Goal: Task Accomplishment & Management: Manage account settings

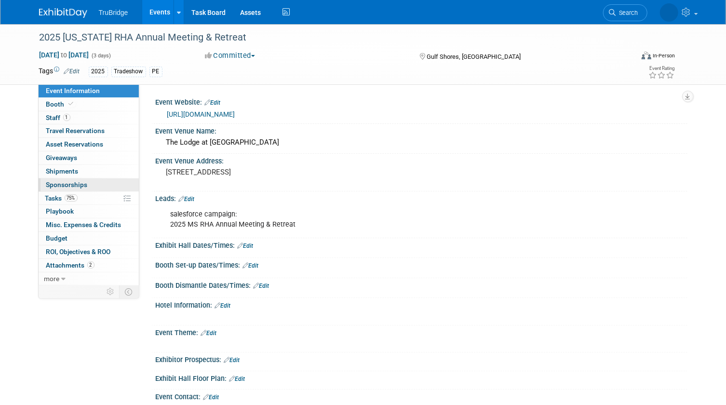
drag, startPoint x: 71, startPoint y: 196, endPoint x: 132, endPoint y: 188, distance: 61.3
click at [71, 196] on span "75%" at bounding box center [71, 197] width 13 height 7
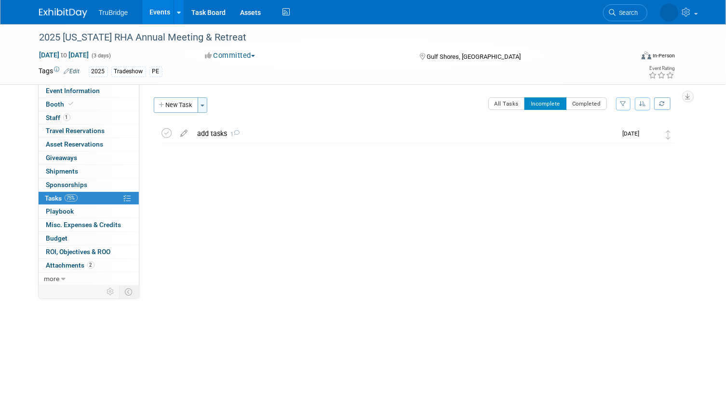
click at [204, 106] on span "button" at bounding box center [203, 106] width 4 height 2
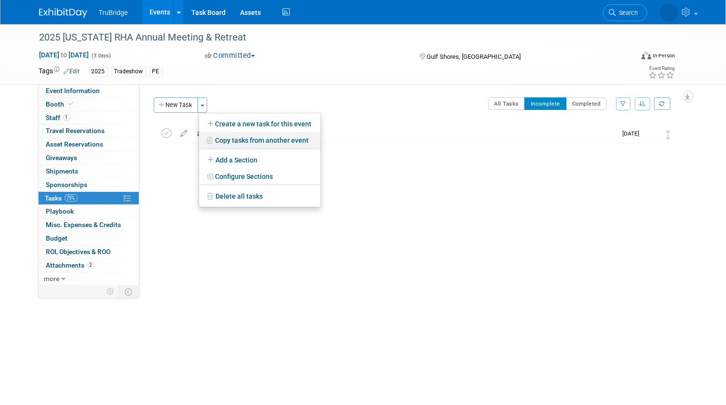
click at [255, 140] on link "Copy tasks from another event" at bounding box center [259, 140] width 121 height 16
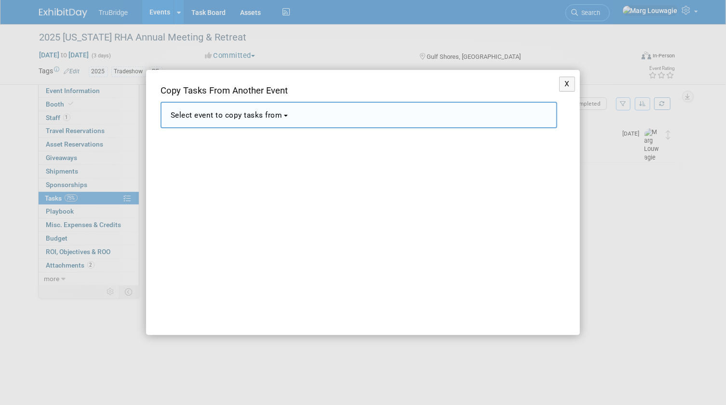
click at [300, 116] on button "Select event to copy tasks from" at bounding box center [359, 115] width 397 height 27
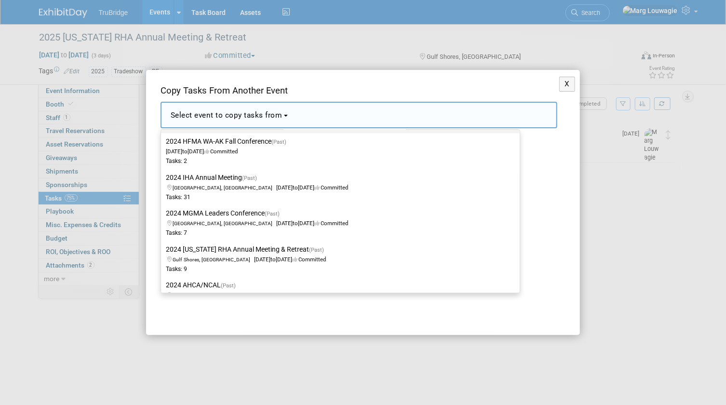
scroll to position [5390, 0]
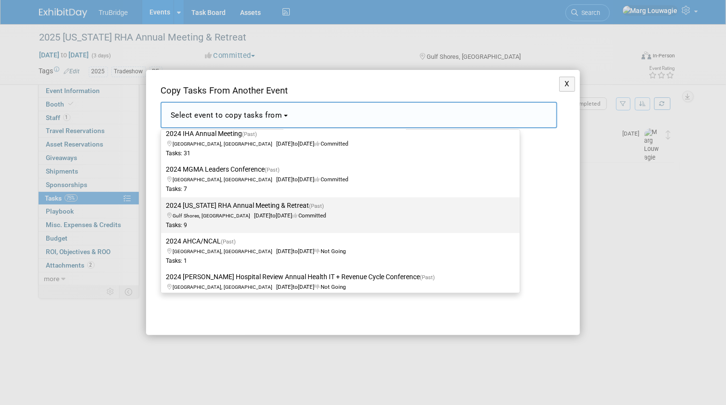
click at [310, 201] on label "2024 Mississippi RHA Annual Meeting & Retreat (Past) Gulf Shores, AL Oct 6, 202…" at bounding box center [338, 215] width 344 height 32
click at [162, 202] on input "2024 Mississippi RHA Annual Meeting & Retreat (Past) Gulf Shores, AL Oct 6, 202…" at bounding box center [159, 205] width 6 height 6
select select "11102995"
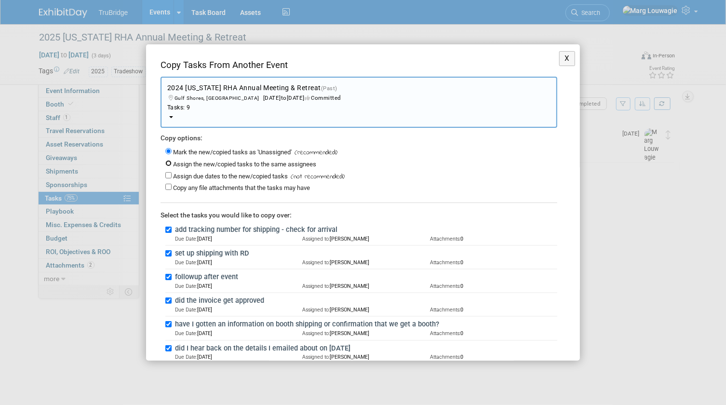
click at [171, 163] on input "Assign the new/copied tasks to the same assignees" at bounding box center [168, 163] width 6 height 6
radio input "true"
click at [169, 174] on input "Assign due dates to the new/copied tasks" at bounding box center [168, 175] width 6 height 6
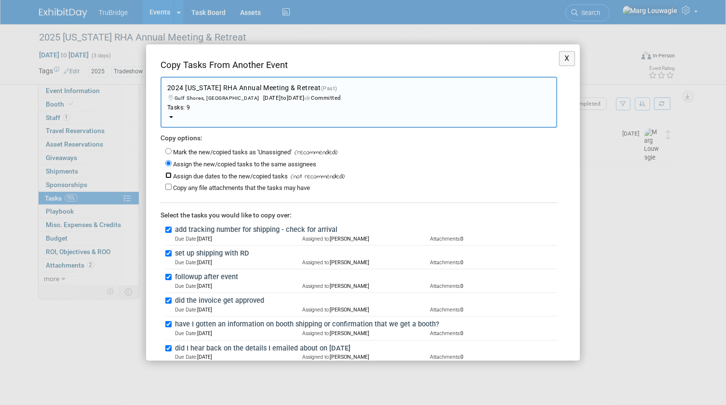
checkbox input "true"
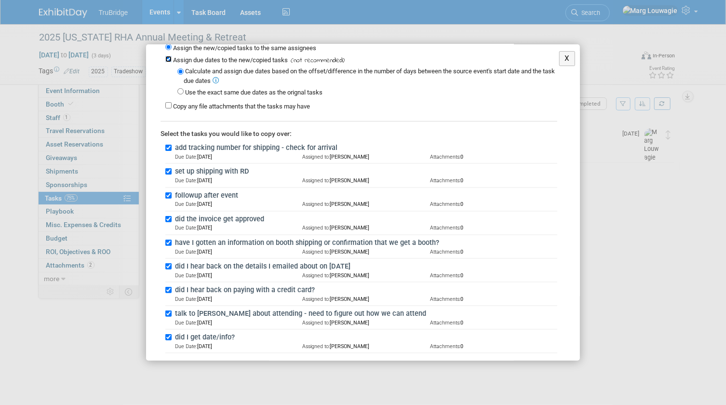
scroll to position [131, 0]
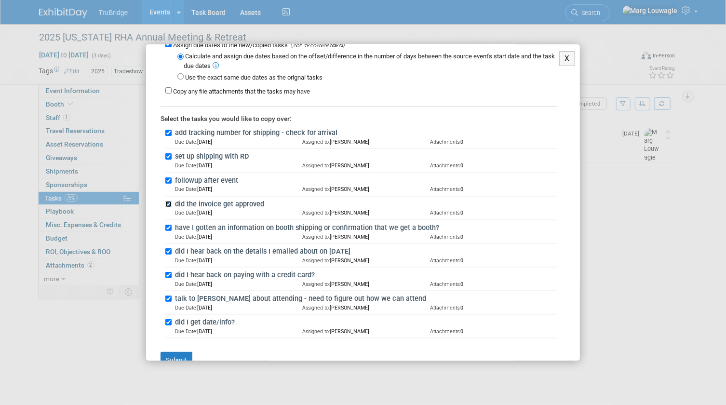
click at [170, 202] on input "did the invoice get approved" at bounding box center [168, 204] width 6 height 6
checkbox input "false"
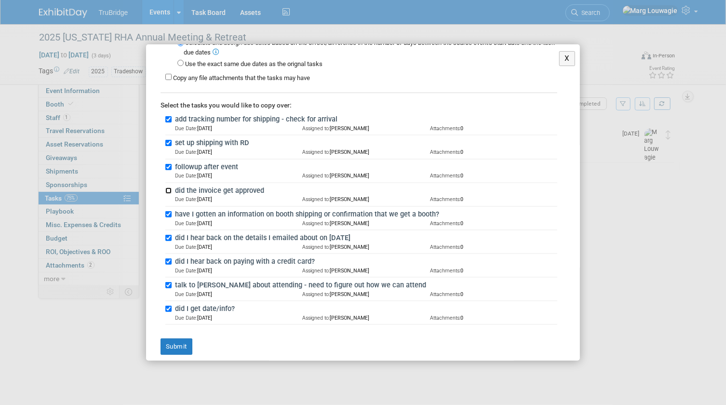
scroll to position [152, 0]
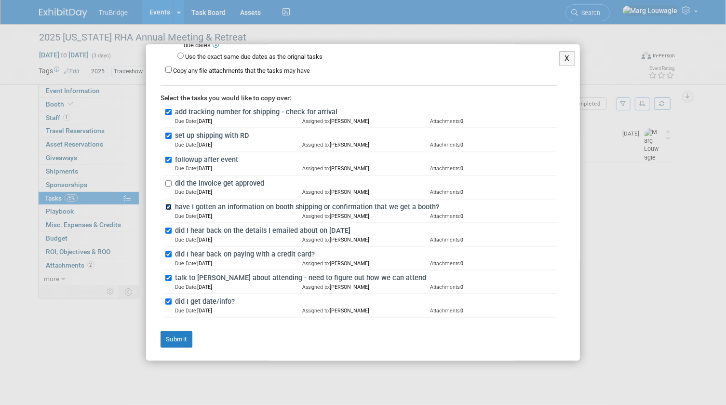
click at [168, 205] on input "have I gotten an information on booth shipping or confirmation that we get a bo…" at bounding box center [168, 207] width 6 height 6
checkbox input "false"
click at [170, 228] on input "did I hear back on the details I emailed about on 7.19.24" at bounding box center [168, 231] width 6 height 6
checkbox input "false"
click at [170, 251] on input "did I hear back on paying with a credit card?" at bounding box center [168, 254] width 6 height 6
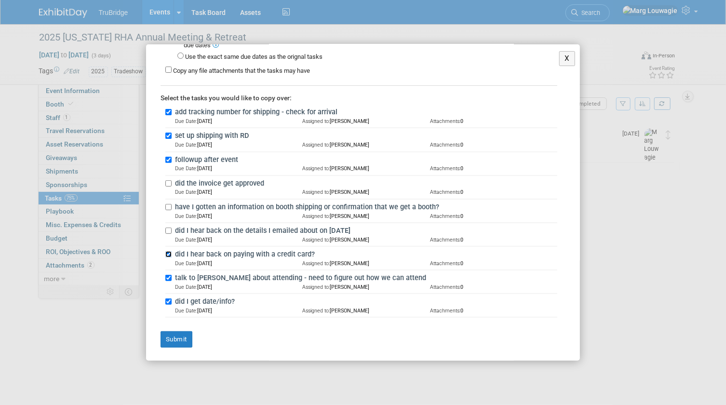
checkbox input "false"
click at [167, 275] on input "talk to Sandra about attending - need to figure out how we can attend" at bounding box center [168, 278] width 6 height 6
checkbox input "false"
click at [169, 299] on input "did I get date/info?" at bounding box center [168, 301] width 6 height 6
checkbox input "false"
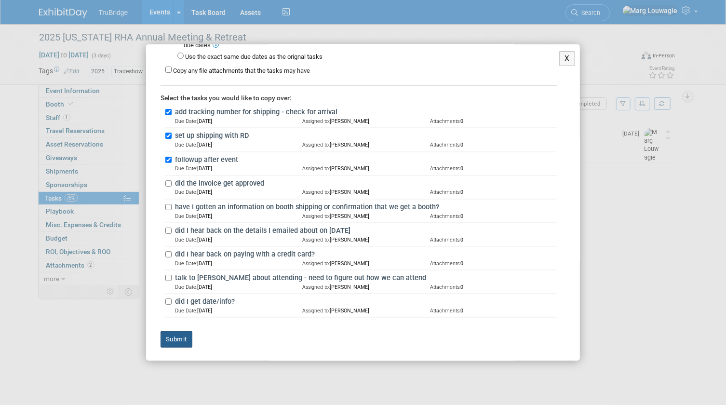
click at [177, 342] on button "Submit" at bounding box center [177, 339] width 32 height 16
click at [0, 0] on div at bounding box center [0, 0] width 0 height 0
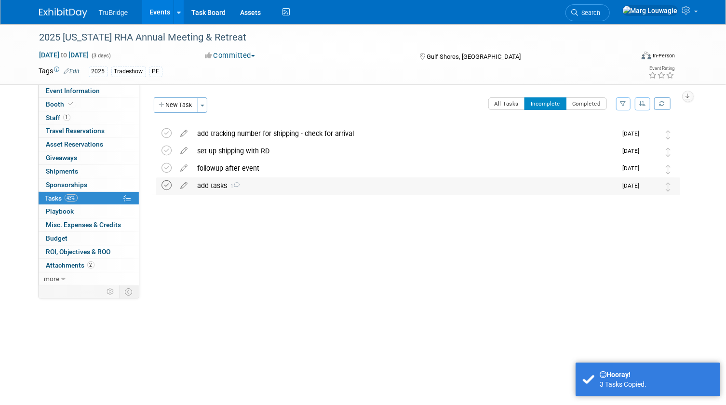
click at [169, 184] on icon at bounding box center [167, 185] width 10 height 10
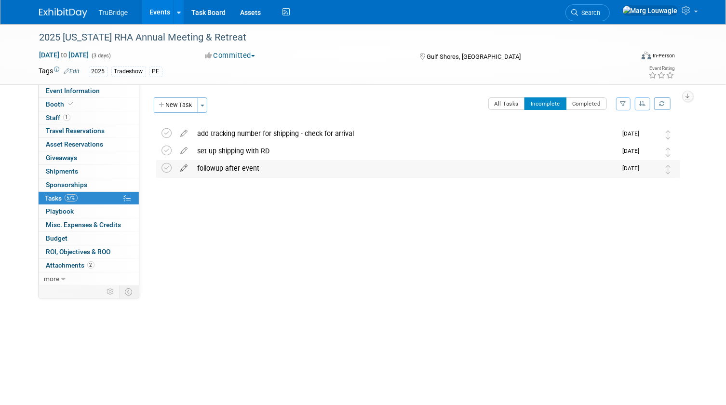
click at [183, 166] on icon at bounding box center [184, 166] width 17 height 12
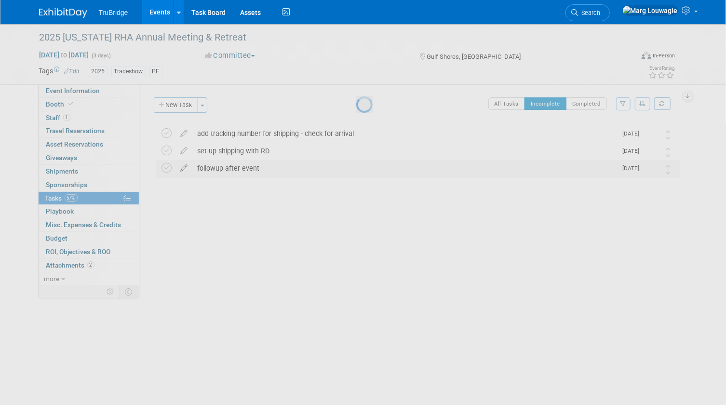
select select "9"
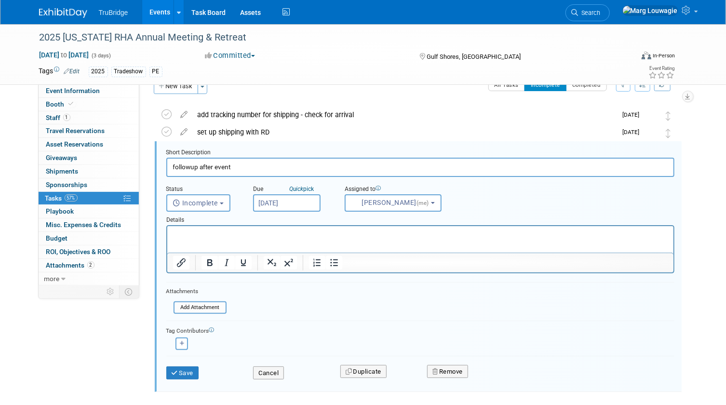
scroll to position [0, 0]
click at [302, 207] on input "Oct 25, 2025" at bounding box center [286, 202] width 67 height 17
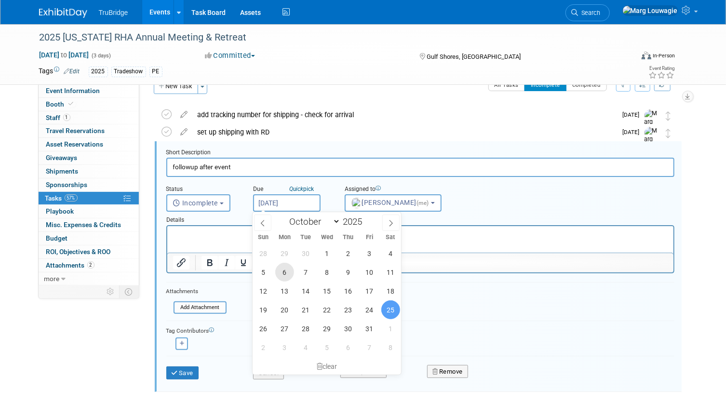
click at [288, 272] on span "6" at bounding box center [284, 272] width 19 height 19
type input "Oct 6, 2025"
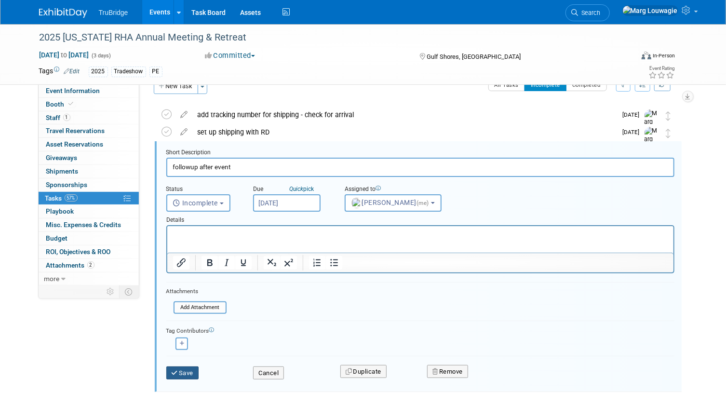
click at [193, 372] on button "Save" at bounding box center [182, 372] width 33 height 13
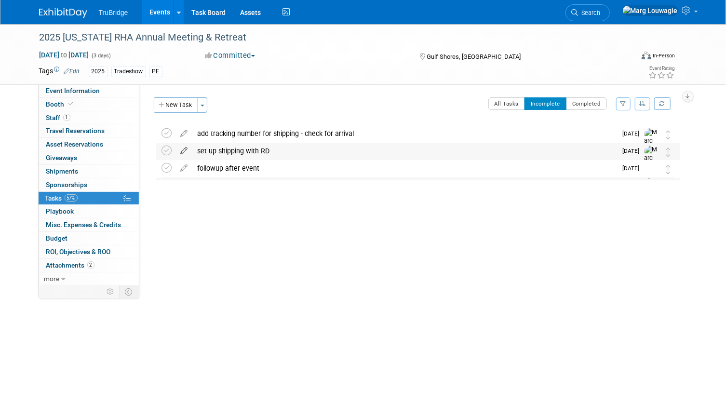
click at [184, 151] on icon at bounding box center [184, 149] width 17 height 12
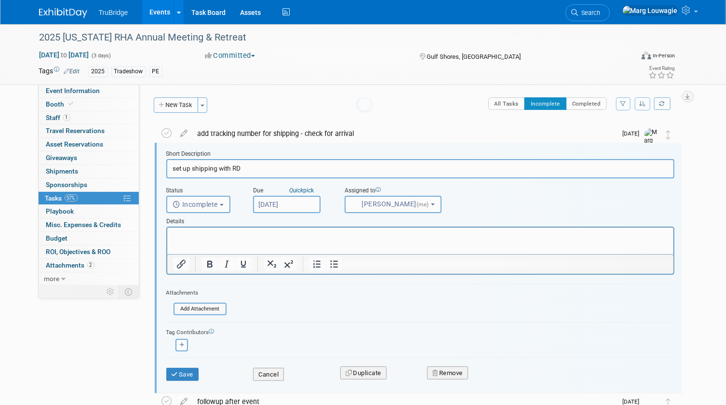
scroll to position [1, 0]
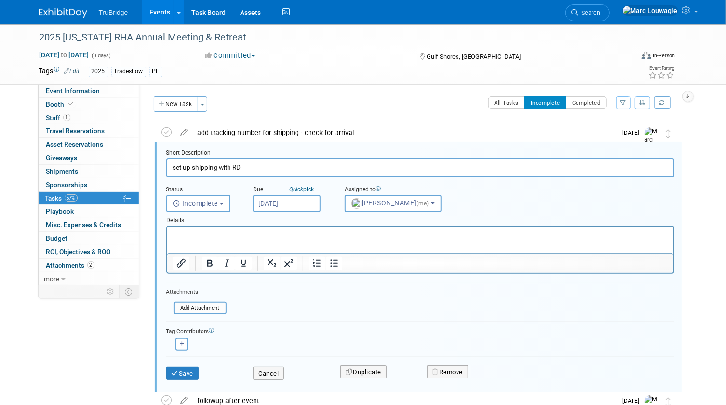
click at [278, 204] on input "Sep 13, 2025" at bounding box center [286, 203] width 67 height 17
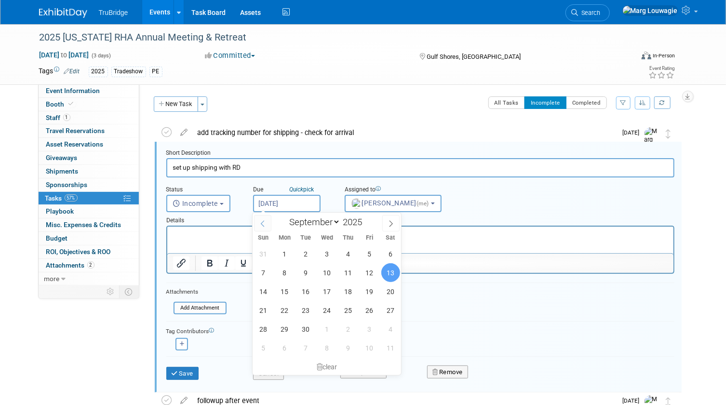
click at [266, 226] on span at bounding box center [262, 223] width 17 height 16
select select "7"
click at [353, 328] on span "28" at bounding box center [348, 329] width 19 height 19
type input "Aug 28, 2025"
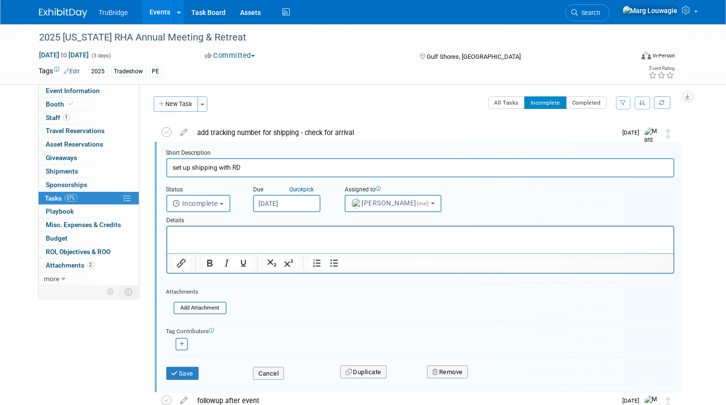
click at [353, 328] on div "Tag Contributors" at bounding box center [420, 330] width 508 height 10
click at [191, 372] on button "Save" at bounding box center [182, 373] width 33 height 13
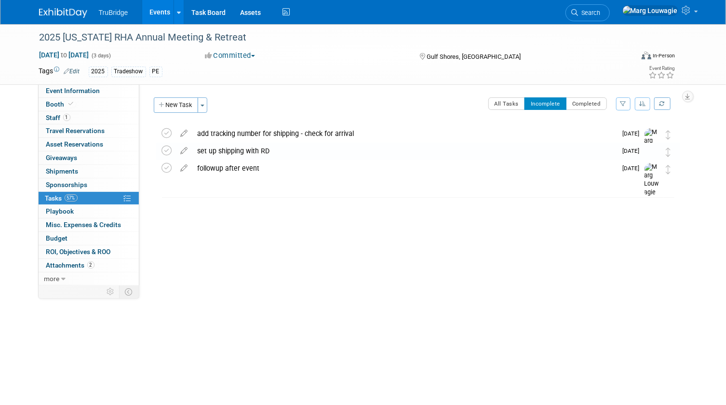
scroll to position [0, 0]
click at [185, 134] on icon at bounding box center [184, 131] width 17 height 12
click at [0, 0] on div at bounding box center [0, 0] width 0 height 0
select select "8"
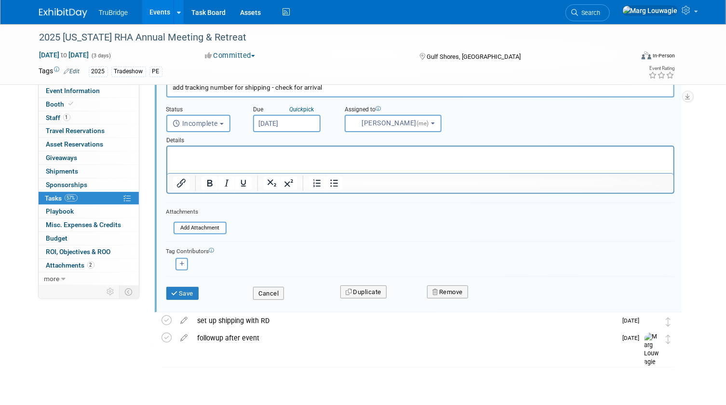
scroll to position [64, 0]
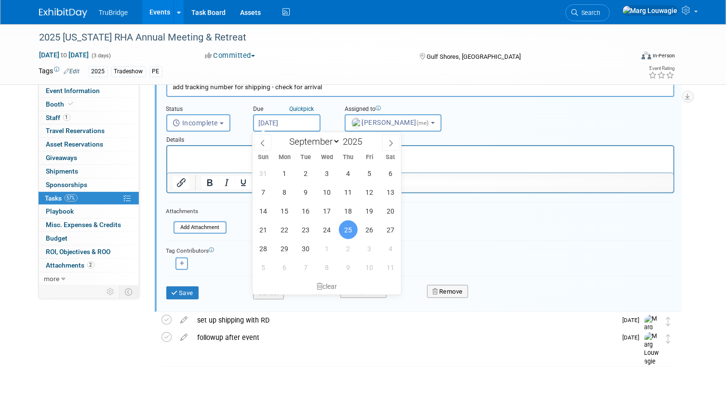
click at [296, 123] on input "Sep 25, 2025" at bounding box center [286, 122] width 67 height 17
click at [365, 225] on span "26" at bounding box center [369, 229] width 19 height 19
type input "Sep 26, 2025"
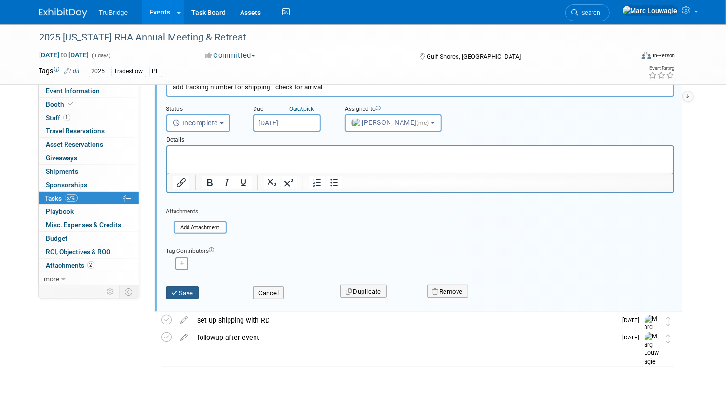
click at [194, 292] on button "Save" at bounding box center [182, 292] width 33 height 13
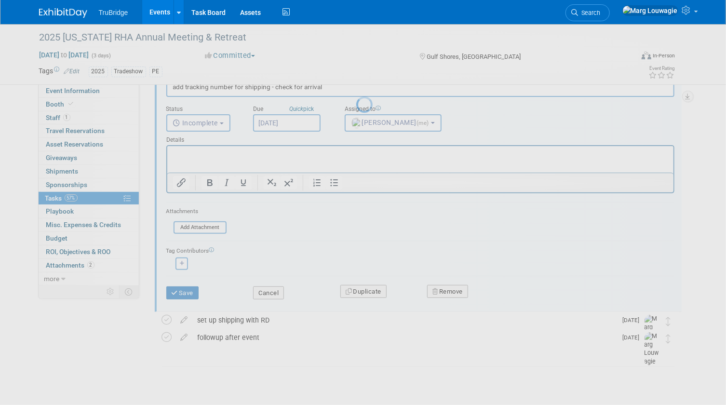
scroll to position [0, 0]
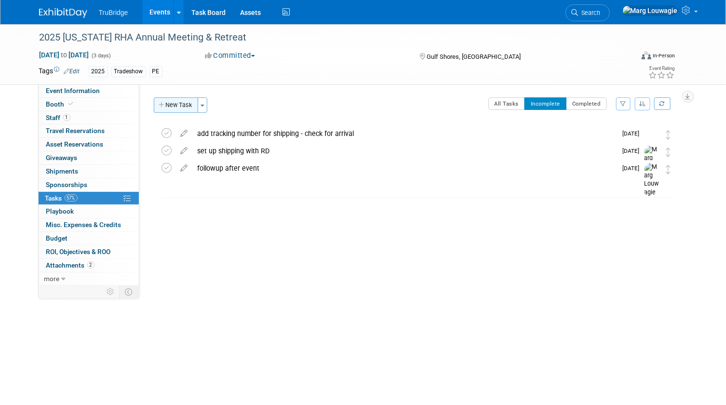
click at [189, 105] on button "New Task" at bounding box center [176, 104] width 44 height 15
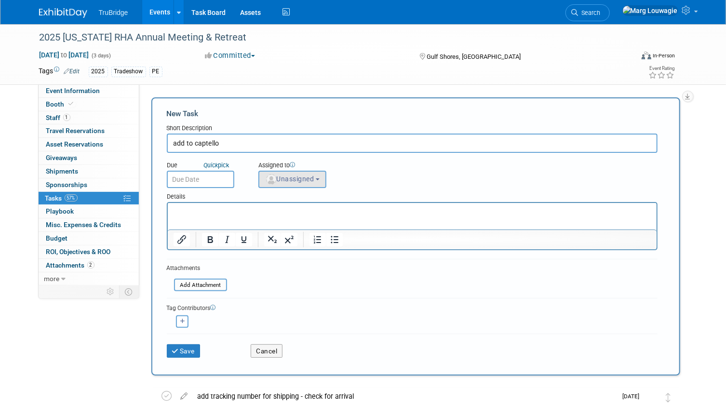
type input "add to captello"
click at [303, 177] on span "Unassigned" at bounding box center [289, 179] width 49 height 8
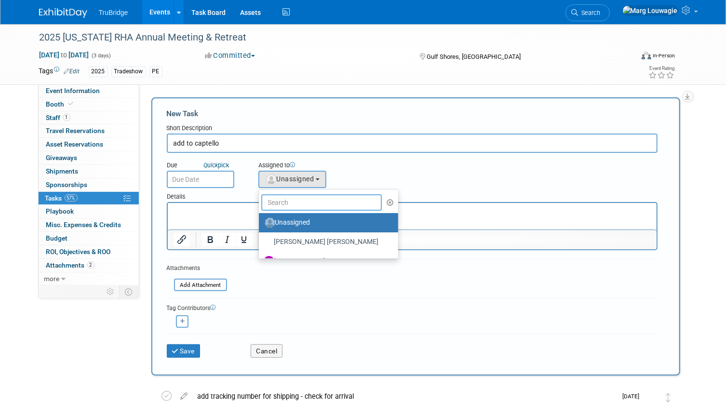
click at [297, 200] on input "text" at bounding box center [321, 202] width 121 height 16
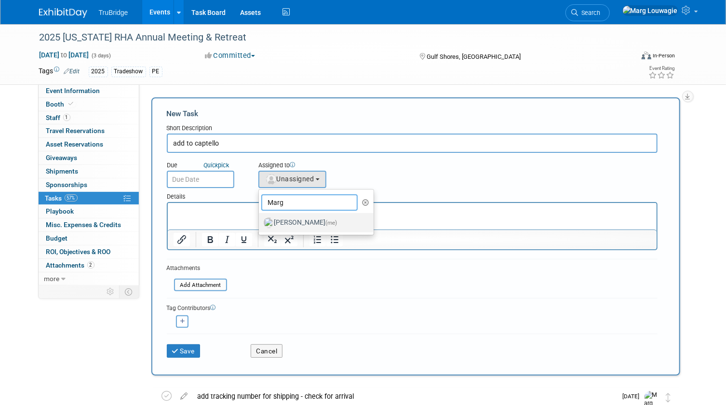
type input "Marg"
click at [317, 225] on label "Marg Louwagie (me)" at bounding box center [314, 222] width 101 height 15
click at [260, 225] on input "Marg Louwagie (me)" at bounding box center [257, 221] width 6 height 6
select select "0abee163-1570-438d-a0ea-e9129f2ffbd7"
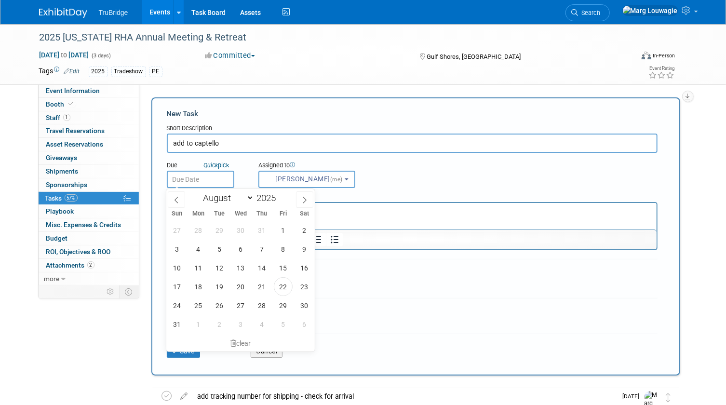
click at [215, 183] on input "text" at bounding box center [200, 179] width 67 height 17
click at [303, 202] on icon at bounding box center [304, 200] width 7 height 7
select select "8"
click at [196, 267] on span "15" at bounding box center [198, 267] width 19 height 19
type input "Sep 15, 2025"
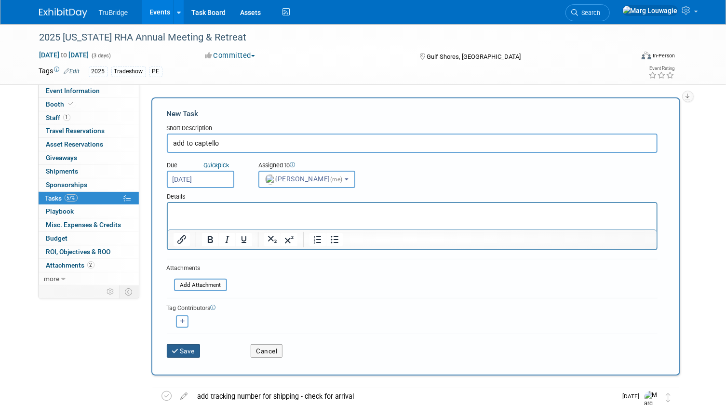
click at [185, 347] on button "Save" at bounding box center [184, 350] width 34 height 13
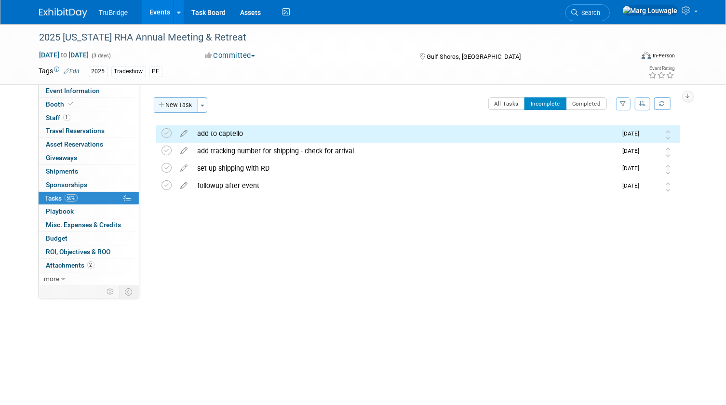
click at [182, 108] on button "New Task" at bounding box center [176, 104] width 44 height 15
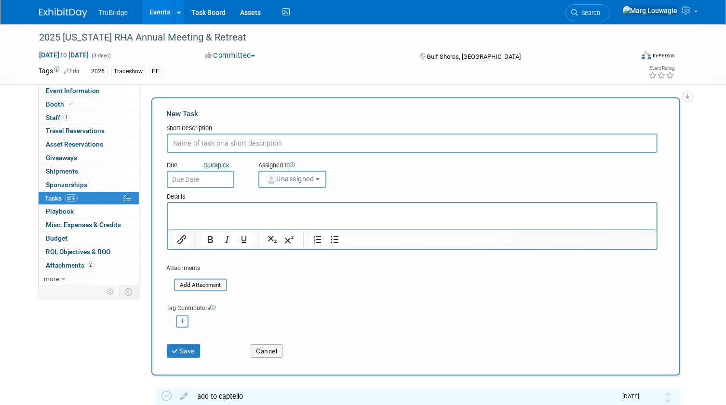
click at [199, 142] on input "text" at bounding box center [412, 143] width 491 height 19
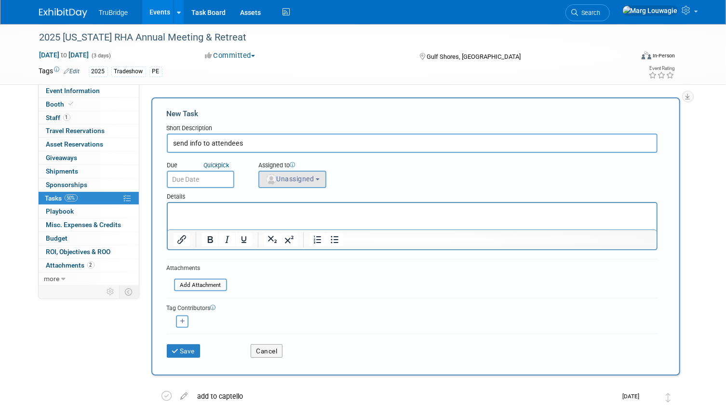
type input "send info to attendees"
click at [282, 183] on button "Unassigned" at bounding box center [292, 179] width 68 height 17
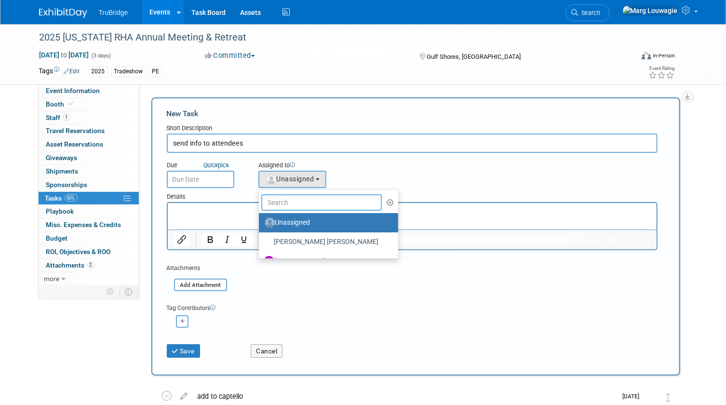
click at [283, 197] on input "text" at bounding box center [321, 202] width 121 height 16
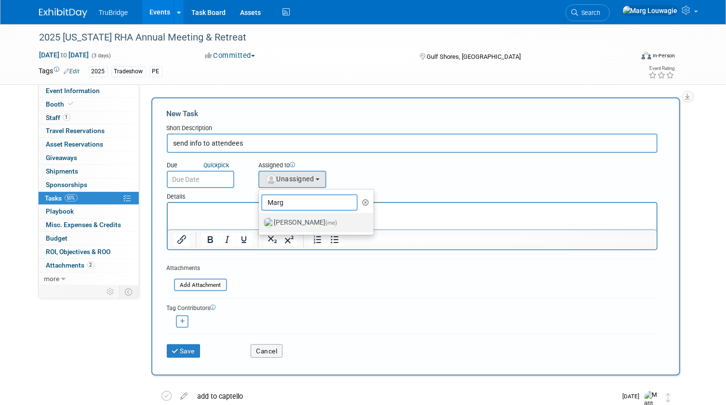
type input "Marg"
click at [300, 222] on label "Marg Louwagie (me)" at bounding box center [314, 222] width 101 height 15
click at [260, 222] on input "Marg Louwagie (me)" at bounding box center [257, 221] width 6 height 6
select select "0abee163-1570-438d-a0ea-e9129f2ffbd7"
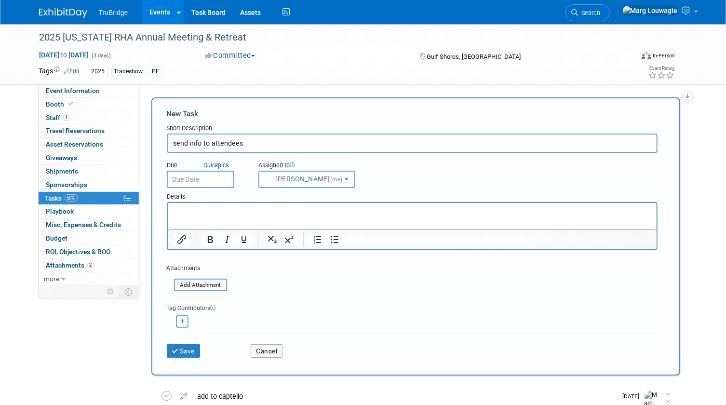
click at [213, 182] on input "text" at bounding box center [200, 179] width 67 height 17
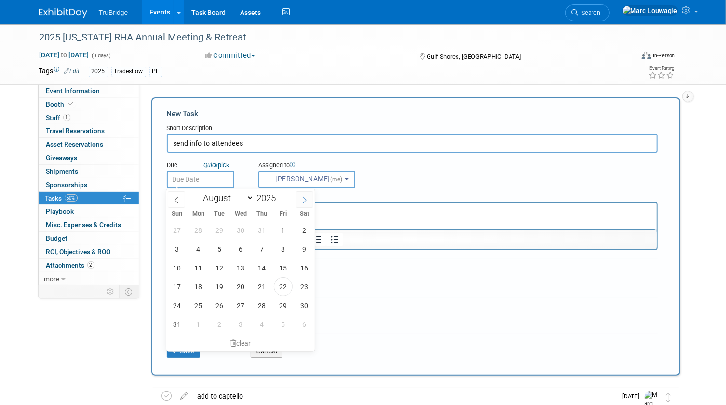
click at [304, 199] on icon at bounding box center [304, 200] width 7 height 7
select select "8"
click at [199, 281] on span "22" at bounding box center [198, 286] width 19 height 19
type input "Sep 22, 2025"
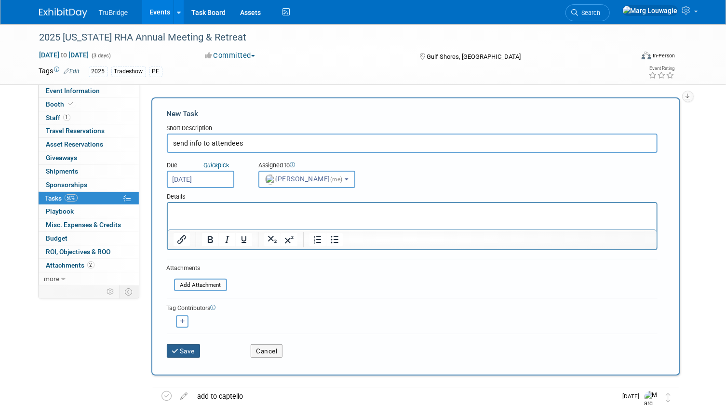
click at [191, 344] on button "Save" at bounding box center [184, 350] width 34 height 13
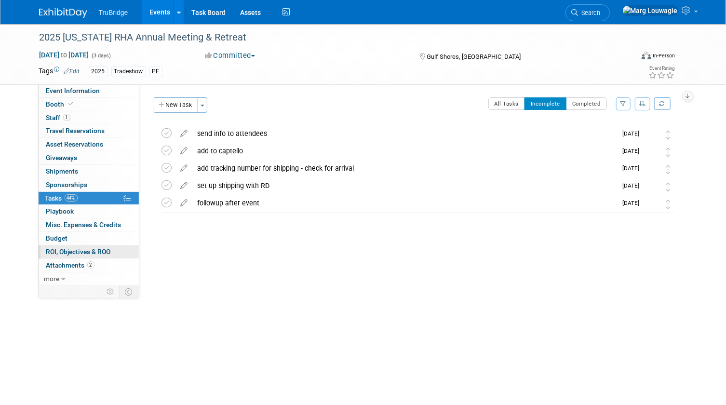
drag, startPoint x: 74, startPoint y: 260, endPoint x: 87, endPoint y: 245, distance: 19.8
click at [74, 261] on span "Attachments 2" at bounding box center [70, 265] width 48 height 8
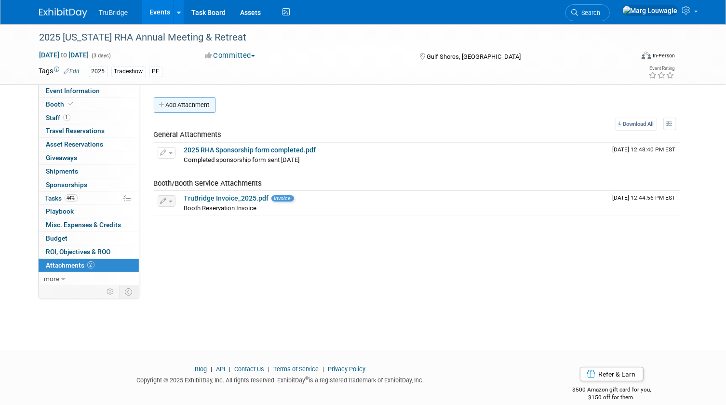
click at [207, 105] on button "Add Attachment" at bounding box center [185, 104] width 62 height 15
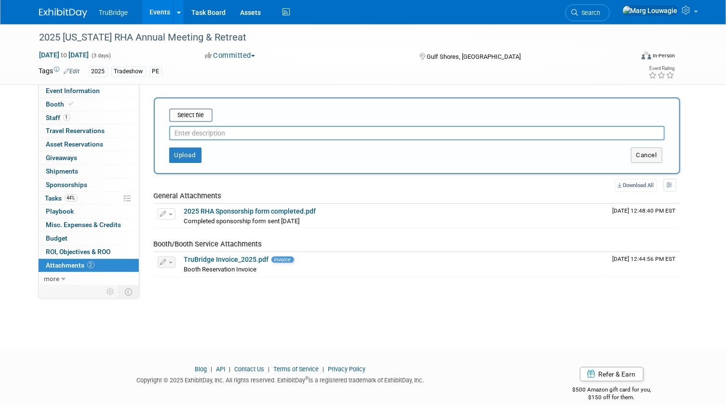
click at [216, 128] on input "text" at bounding box center [417, 133] width 496 height 14
click at [201, 117] on input "file" at bounding box center [154, 115] width 115 height 12
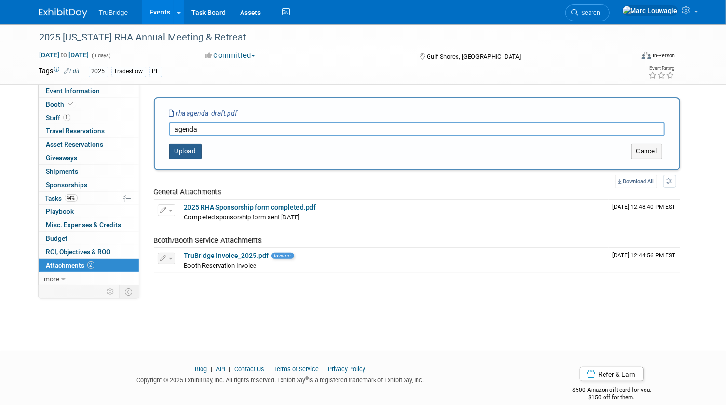
click at [183, 148] on button "Upload" at bounding box center [185, 151] width 32 height 15
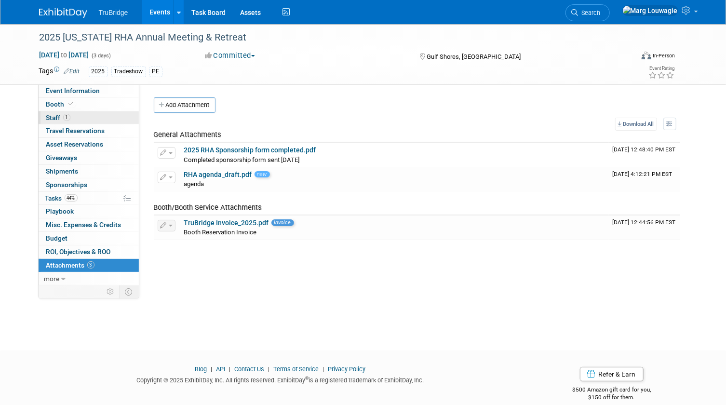
click at [73, 120] on link "1 Staff 1" at bounding box center [89, 117] width 100 height 13
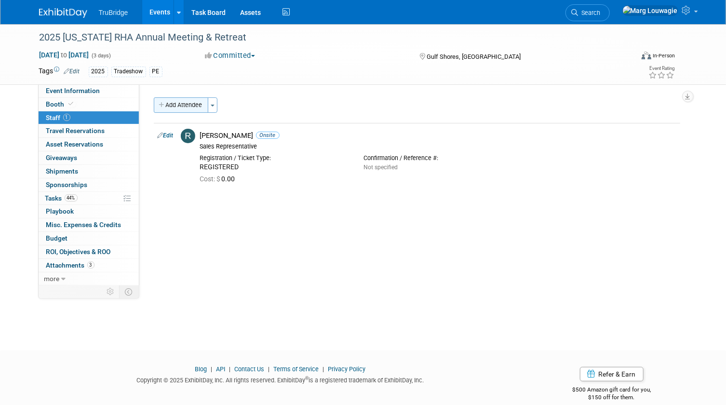
drag, startPoint x: 86, startPoint y: 93, endPoint x: 175, endPoint y: 110, distance: 91.2
click at [86, 93] on span "Event Information" at bounding box center [73, 91] width 54 height 8
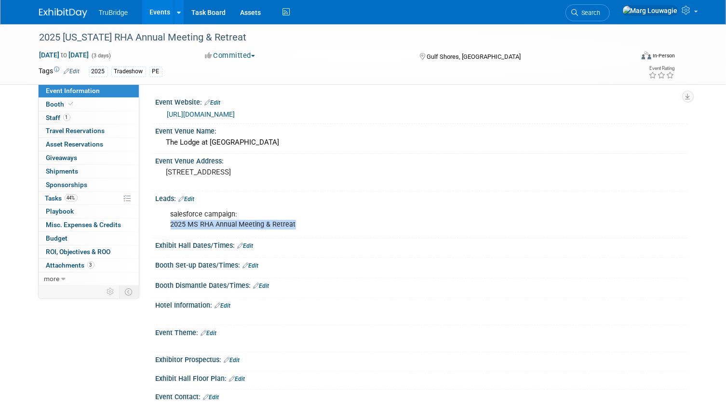
drag, startPoint x: 298, startPoint y: 221, endPoint x: 170, endPoint y: 220, distance: 127.8
click at [170, 220] on div "salesforce campaign: 2025 MS RHA Annual Meeting & Retreat" at bounding box center [374, 219] width 420 height 29
drag, startPoint x: 170, startPoint y: 220, endPoint x: 222, endPoint y: 221, distance: 51.6
copy div "2025 MS RHA Annual Meeting & Retreat"
click at [359, 212] on div "salesforce campaign: 2025 MS RHA Annual Meeting & Retreat" at bounding box center [374, 219] width 420 height 29
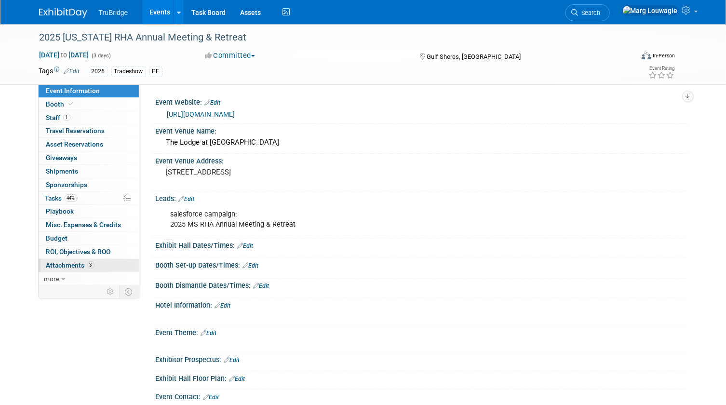
click at [82, 263] on span "Attachments 3" at bounding box center [70, 265] width 48 height 8
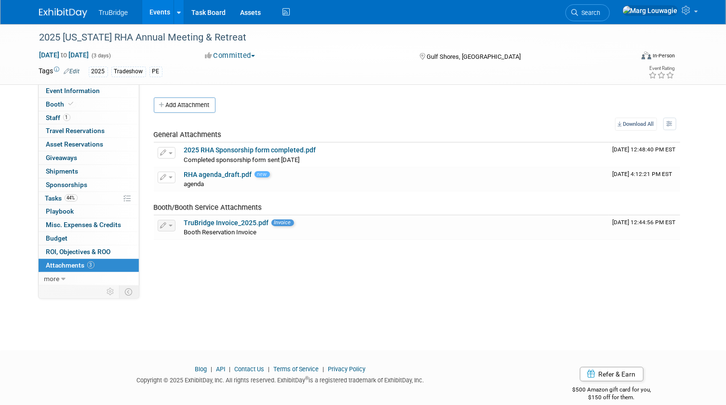
click at [197, 102] on button "Add Attachment" at bounding box center [185, 104] width 62 height 15
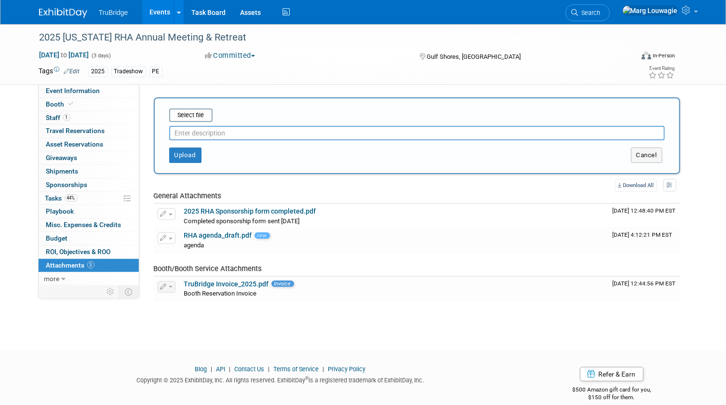
click at [206, 131] on input "text" at bounding box center [417, 133] width 496 height 14
type input "Attendee list - August 18"
click at [205, 114] on input "file" at bounding box center [154, 115] width 115 height 12
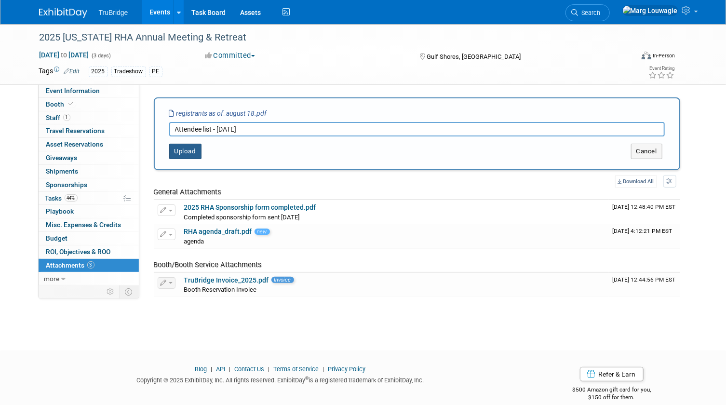
click at [177, 153] on button "Upload" at bounding box center [185, 151] width 32 height 15
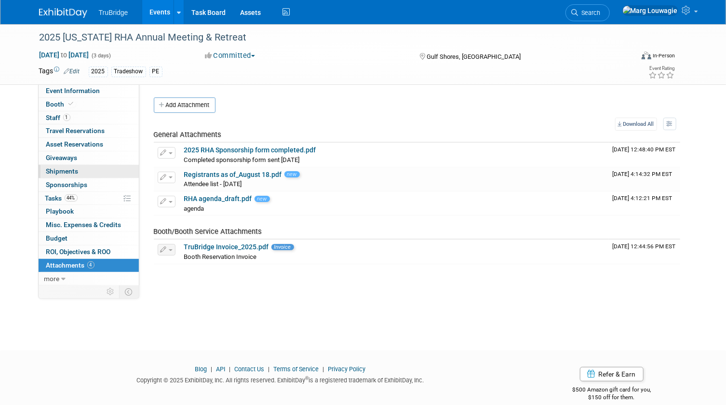
click at [64, 170] on span "Shipments 0" at bounding box center [62, 171] width 32 height 8
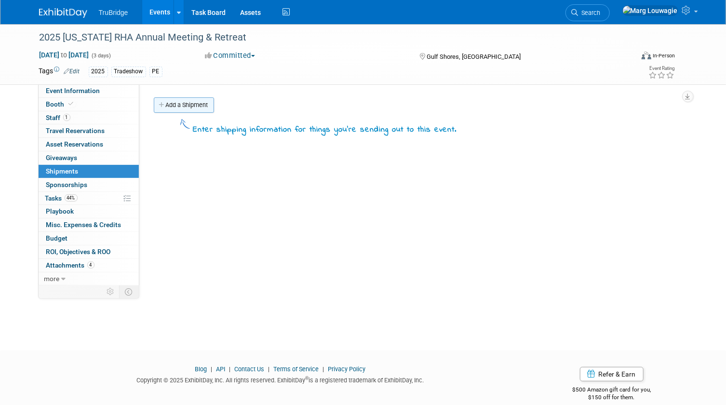
click at [182, 103] on link "Add a Shipment" at bounding box center [184, 104] width 60 height 15
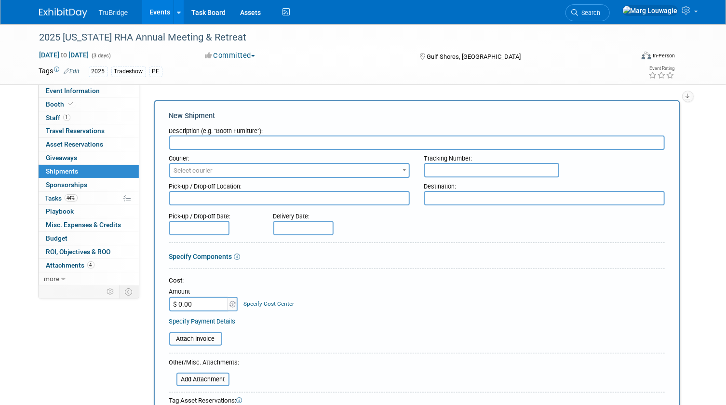
click at [216, 144] on input "text" at bounding box center [417, 142] width 496 height 14
type input "booth etc"
click at [320, 166] on span "Select courier" at bounding box center [289, 170] width 239 height 13
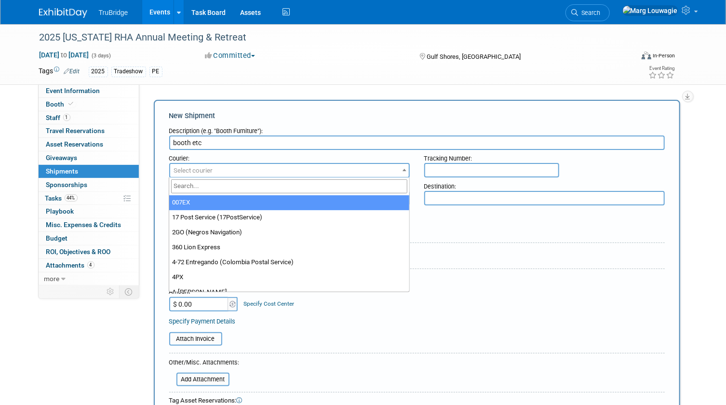
click at [313, 186] on input "search" at bounding box center [289, 186] width 236 height 14
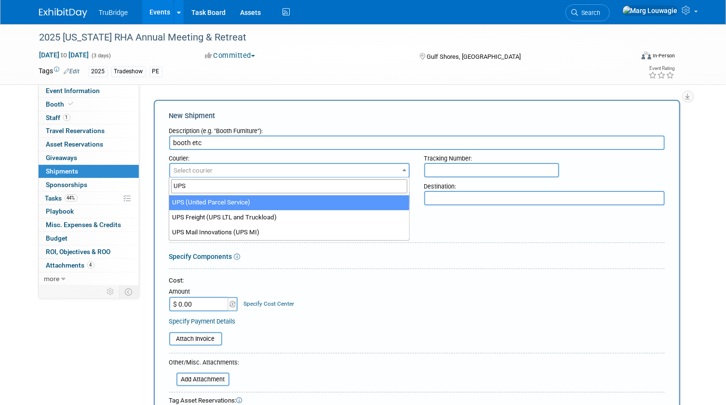
type input "UPS"
select select "508"
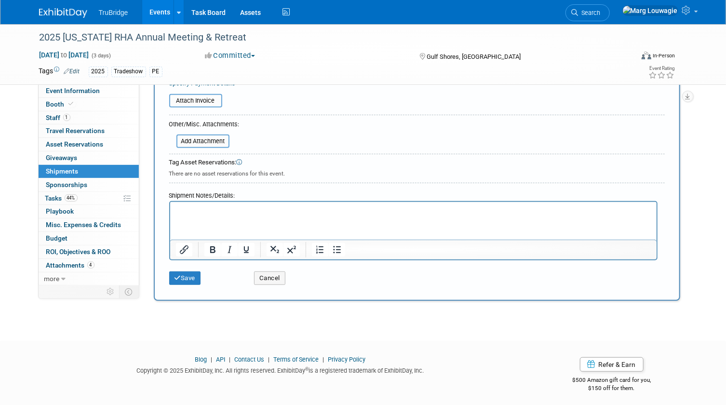
scroll to position [240, 0]
click at [214, 209] on p "Rich Text Area. Press ALT-0 for help." at bounding box center [412, 209] width 475 height 10
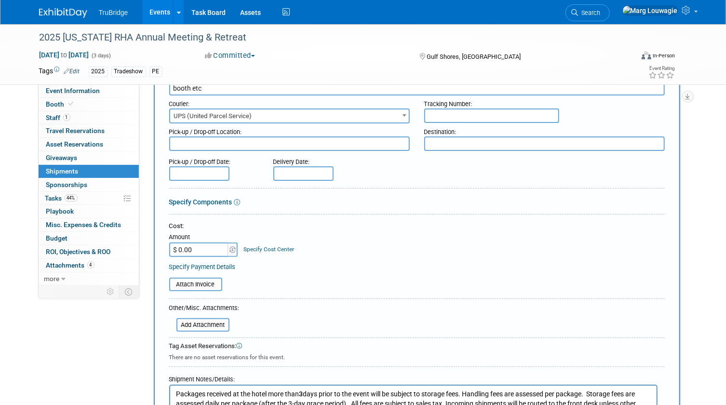
scroll to position [0, 0]
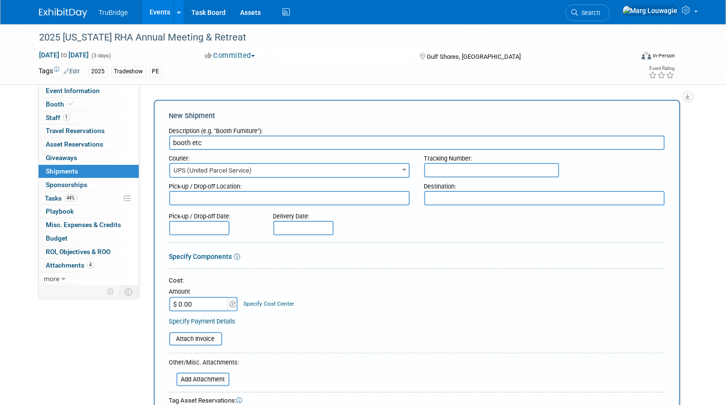
click at [462, 196] on textarea at bounding box center [544, 198] width 241 height 14
paste textarea "The Lodge at Gulf State Park, A Hilton Hotel ATTN: Your Name & Company Name Con…"
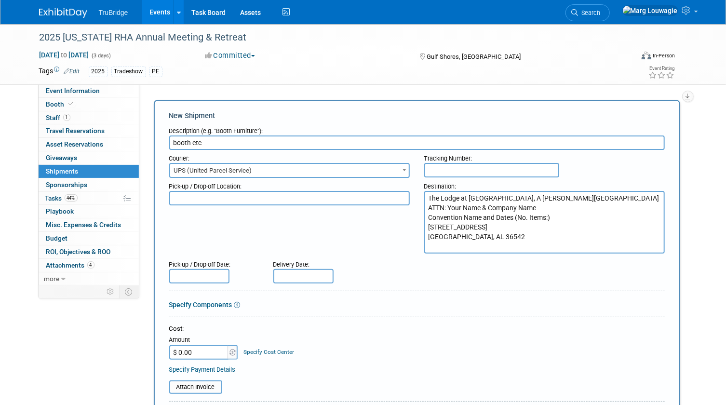
click at [461, 242] on textarea "The Lodge at Gulf State Park, A Hilton Hotel ATTN: Your Name & Company Name Con…" at bounding box center [544, 222] width 241 height 63
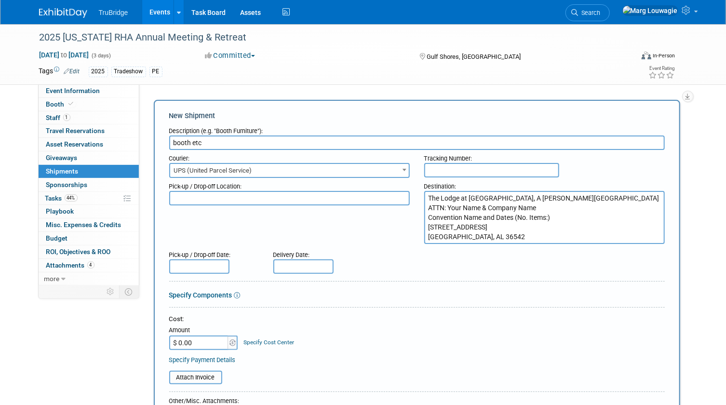
type textarea "The Lodge at Gulf State Park, A Hilton Hotel ATTN: Your Name & Company Name Con…"
click at [206, 266] on input "text" at bounding box center [199, 266] width 60 height 14
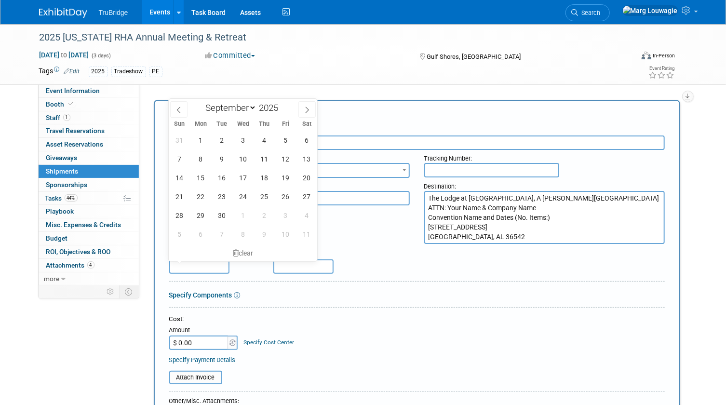
click at [307, 290] on div "Specify Components" at bounding box center [417, 295] width 496 height 10
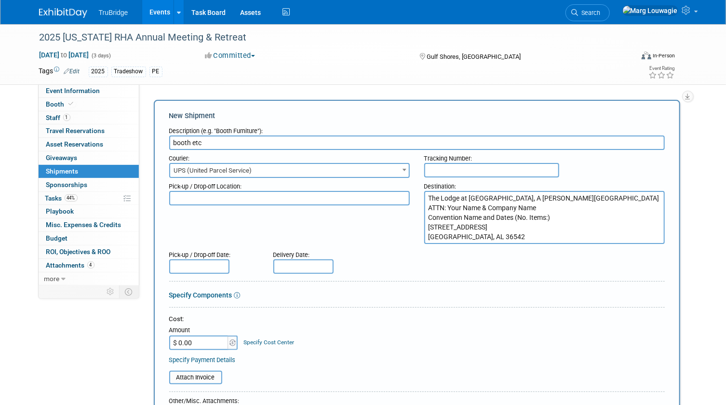
click at [326, 198] on textarea at bounding box center [289, 198] width 241 height 14
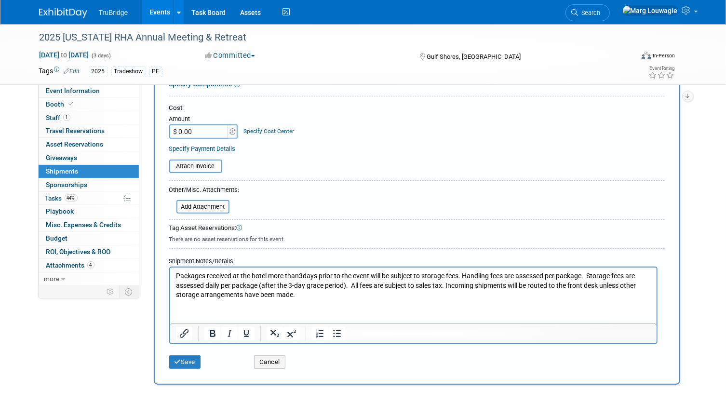
scroll to position [219, 0]
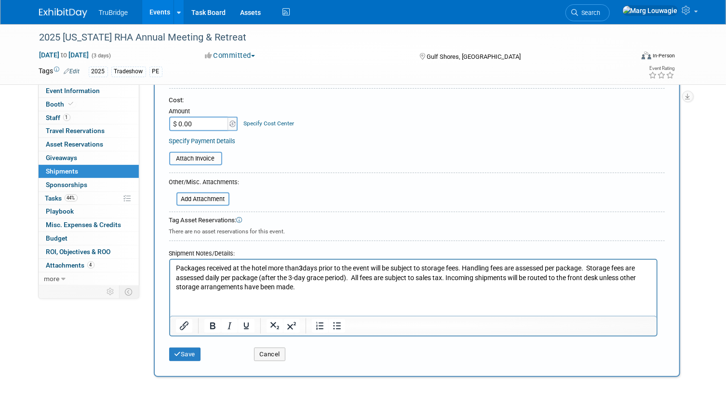
type textarea "RD Promo"
click at [307, 288] on p "Packages received at the hotel more than 3 days prior to the event will be subj…" at bounding box center [412, 277] width 475 height 28
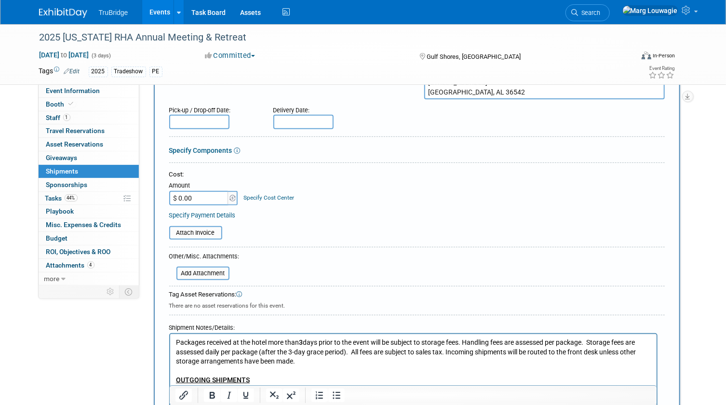
scroll to position [131, 0]
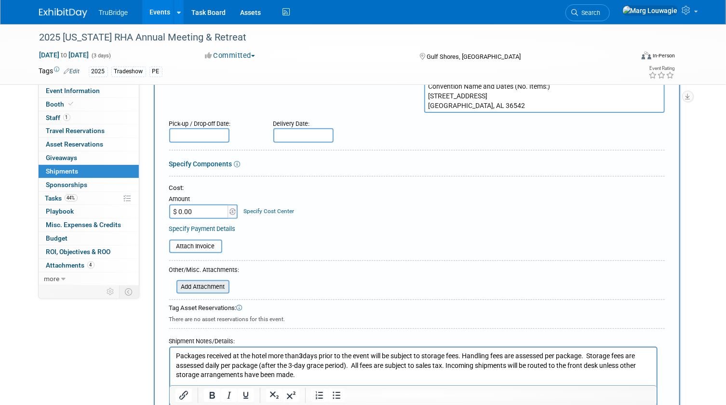
click at [203, 288] on input "file" at bounding box center [171, 287] width 115 height 12
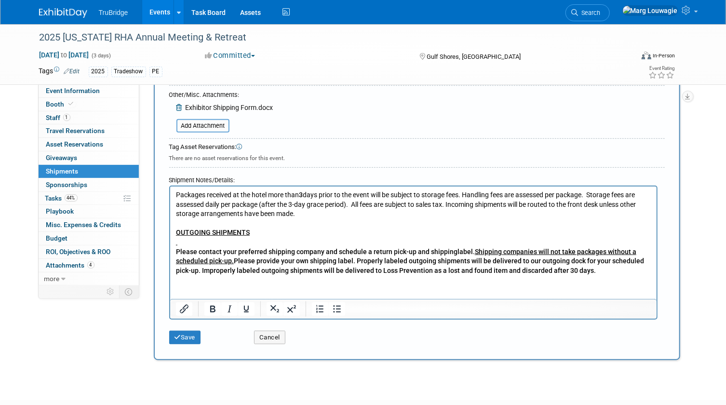
scroll to position [307, 0]
click at [188, 336] on button "Save" at bounding box center [185, 336] width 32 height 13
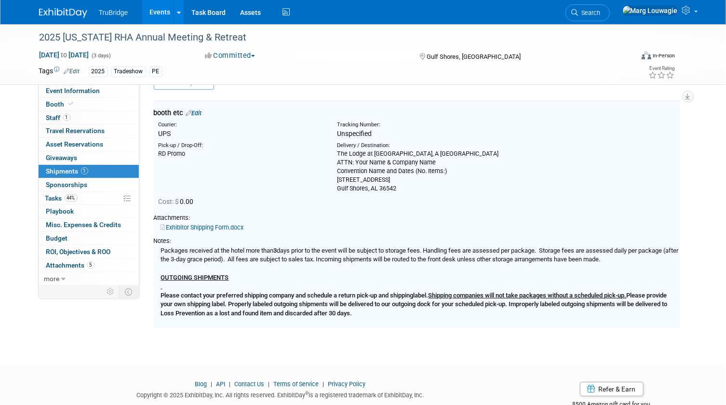
scroll to position [21, 0]
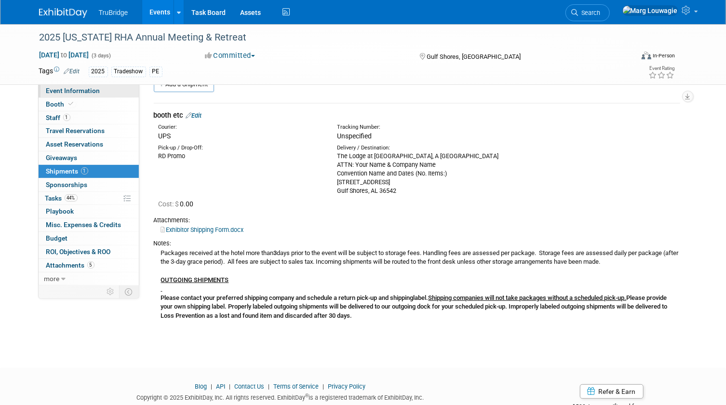
click at [101, 88] on link "Event Information" at bounding box center [89, 90] width 100 height 13
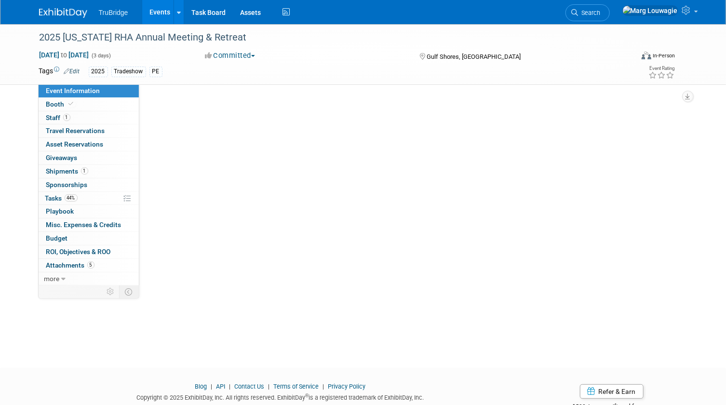
scroll to position [0, 0]
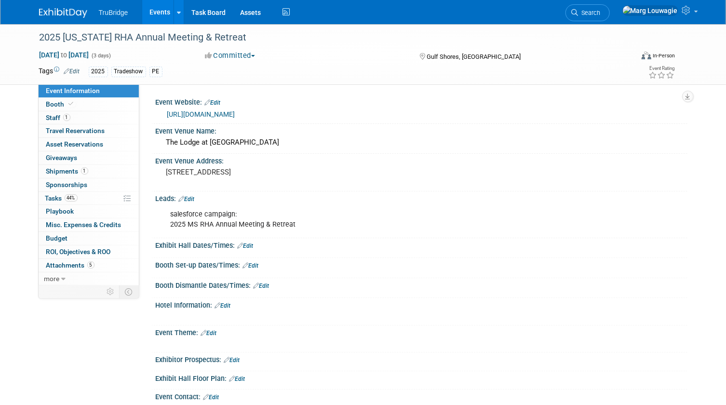
click at [253, 266] on link "Edit" at bounding box center [251, 265] width 16 height 7
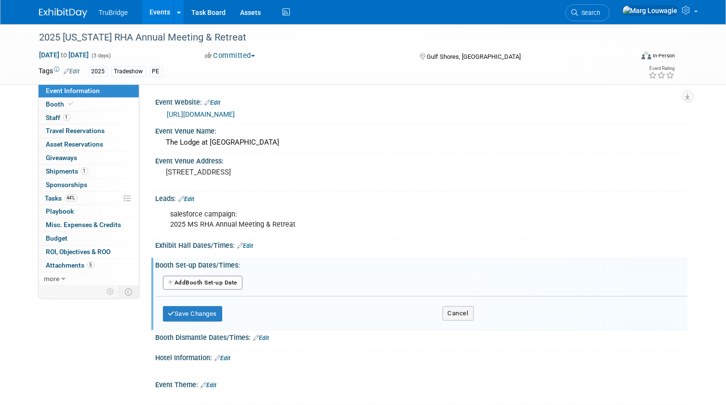
click at [236, 280] on button "Add Another Booth Set-up Date" at bounding box center [203, 283] width 80 height 14
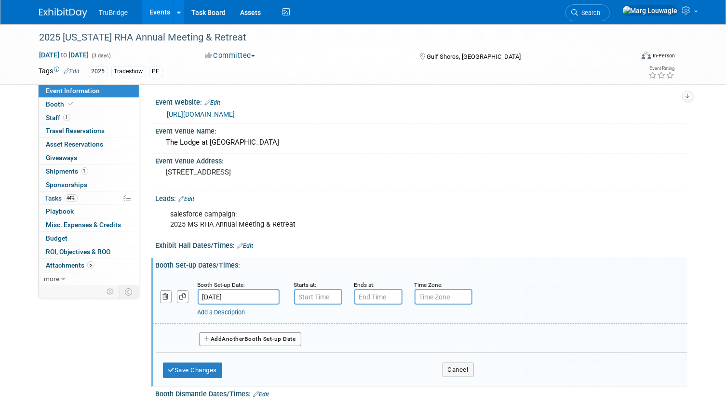
click at [240, 295] on input "Sep 29, 2025" at bounding box center [239, 296] width 82 height 15
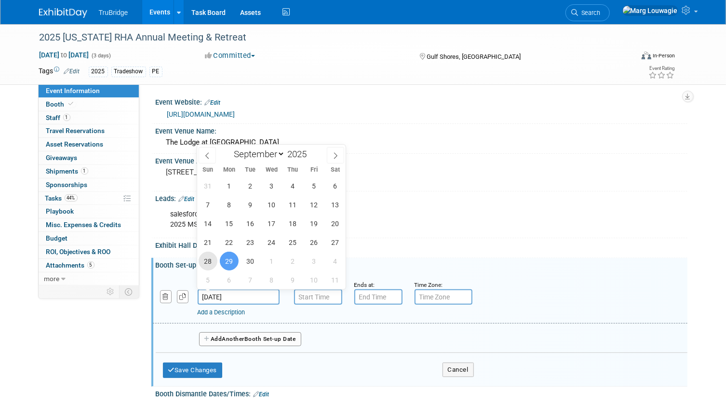
click at [204, 260] on span "28" at bounding box center [208, 261] width 19 height 19
type input "Sep 28, 2025"
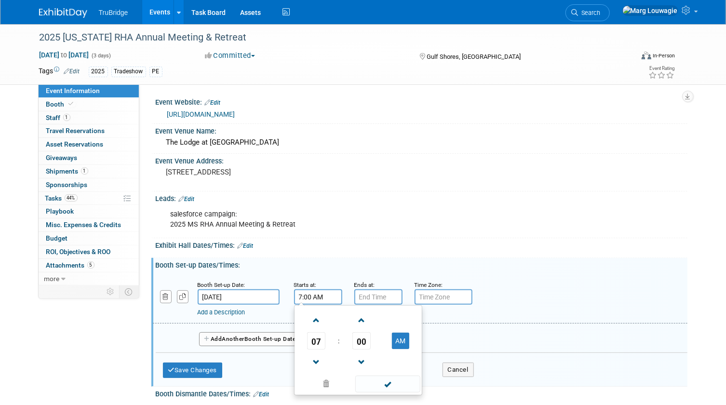
click at [300, 295] on input "7:00 AM" at bounding box center [318, 296] width 48 height 15
click at [312, 354] on span at bounding box center [316, 362] width 17 height 17
click at [408, 347] on button "AM" at bounding box center [400, 341] width 17 height 16
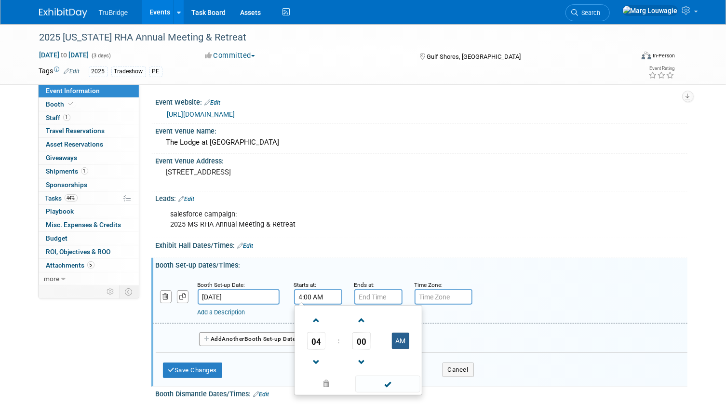
type input "4:00 PM"
click at [381, 298] on input "7:00 PM" at bounding box center [378, 296] width 48 height 15
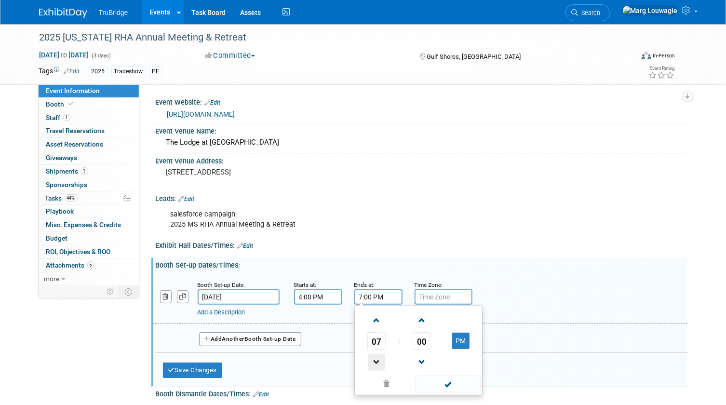
click at [377, 360] on span at bounding box center [376, 362] width 17 height 17
type input "6:00 PM"
click at [461, 388] on span at bounding box center [448, 384] width 65 height 17
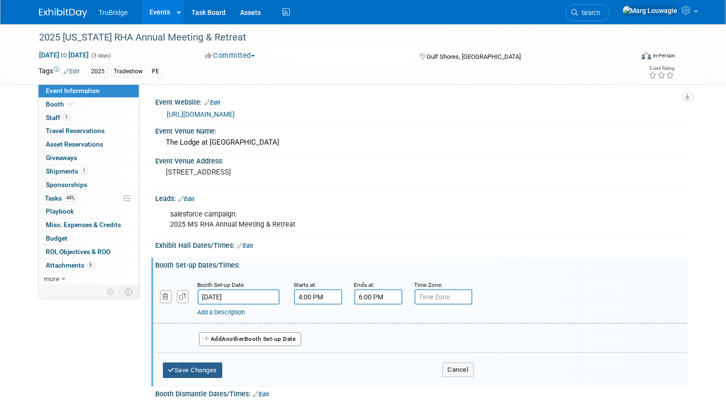
click at [212, 368] on button "Save Changes" at bounding box center [193, 370] width 60 height 15
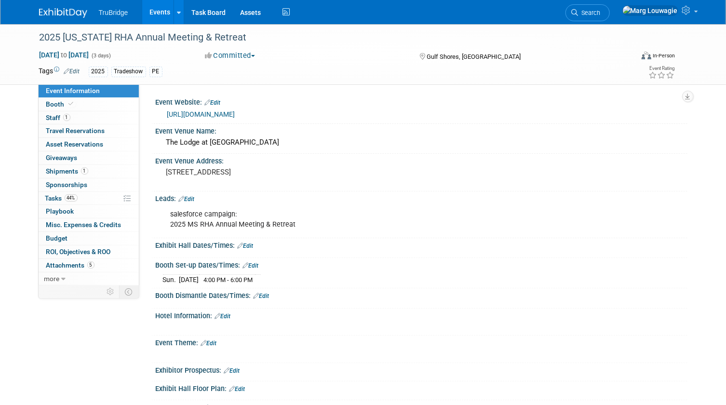
click at [262, 294] on link "Edit" at bounding box center [262, 296] width 16 height 7
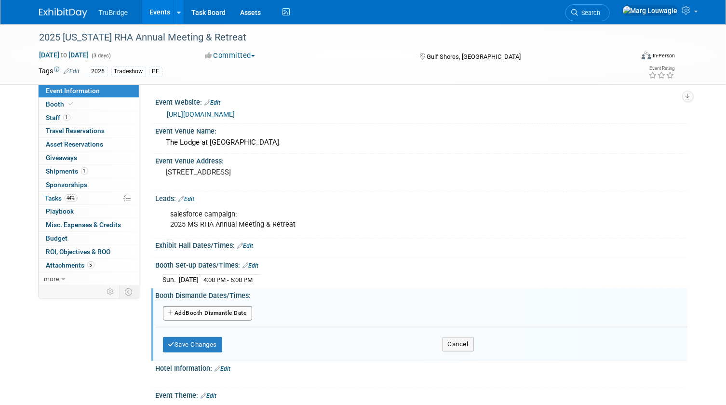
click at [245, 309] on button "Add Another Booth Dismantle Date" at bounding box center [207, 313] width 89 height 14
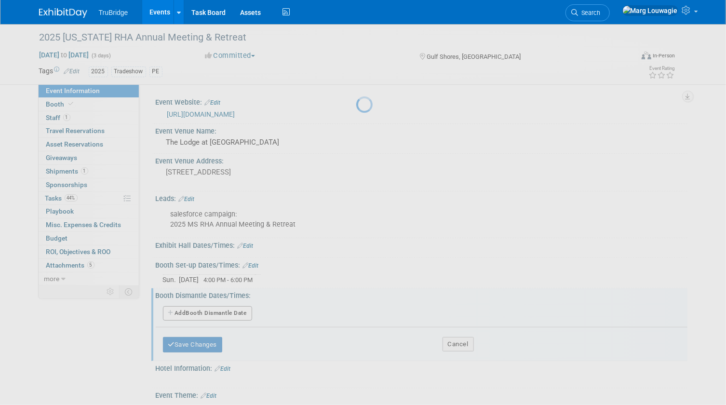
select select "9"
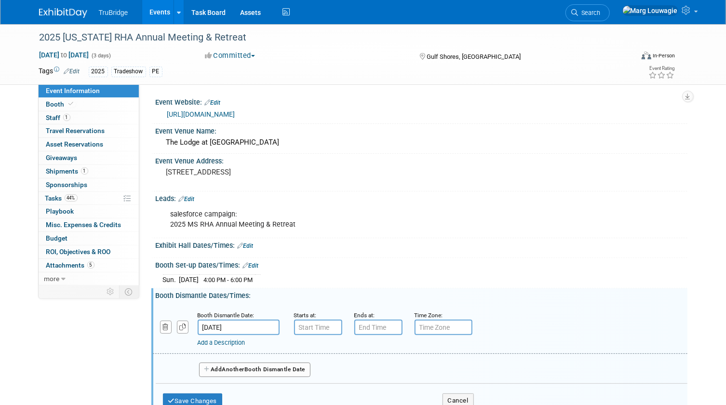
click at [240, 326] on input "Oct 1, 2025" at bounding box center [239, 327] width 82 height 15
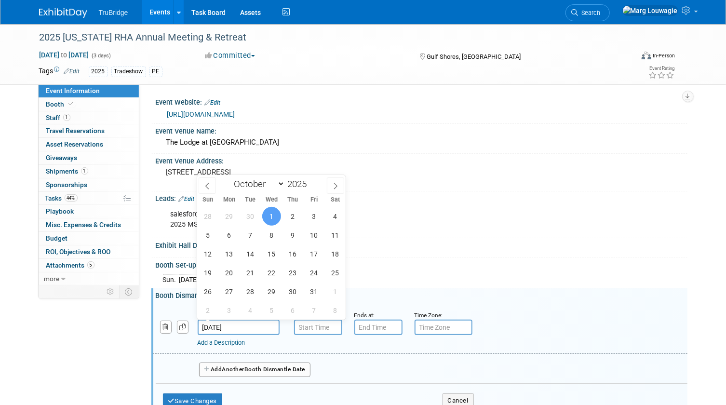
click at [240, 326] on input "Oct 1, 2025" at bounding box center [239, 327] width 82 height 15
drag, startPoint x: 240, startPoint y: 326, endPoint x: 250, endPoint y: 216, distance: 109.9
click at [250, 216] on span "30" at bounding box center [250, 216] width 19 height 19
type input "Sep 30, 2025"
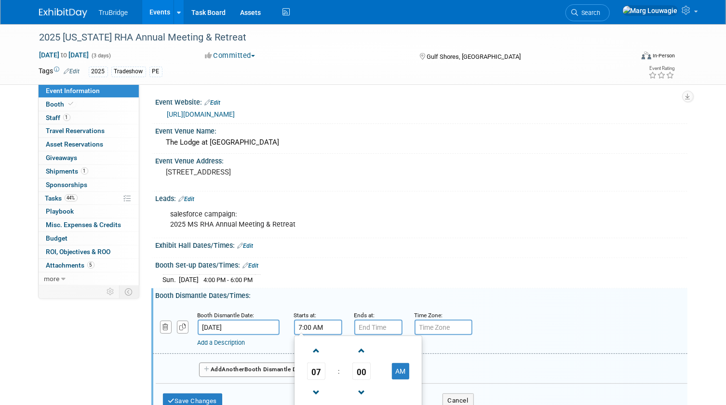
click at [324, 328] on input "7:00 AM" at bounding box center [318, 327] width 48 height 15
click at [322, 325] on input "7:00 AM" at bounding box center [318, 327] width 48 height 15
drag, startPoint x: 326, startPoint y: 325, endPoint x: 290, endPoint y: 325, distance: 36.2
click at [290, 325] on div "Starts at: 7:00 AM 07 : 00 AM 12 01 02 03 04 05 06 07 08 09 10 11 00 05 10 15 2…" at bounding box center [317, 322] width 60 height 25
type input "10:15 AM"
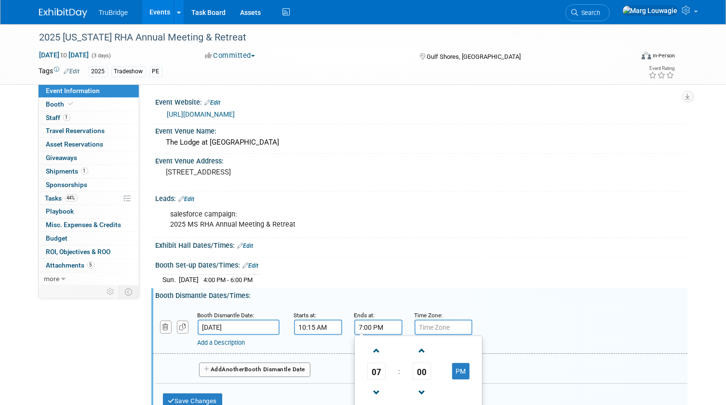
click at [367, 326] on input "7:00 PM" at bounding box center [378, 327] width 48 height 15
click at [373, 367] on span "07" at bounding box center [376, 371] width 18 height 17
click at [373, 373] on td "04" at bounding box center [372, 377] width 31 height 26
type input "4:00 PM"
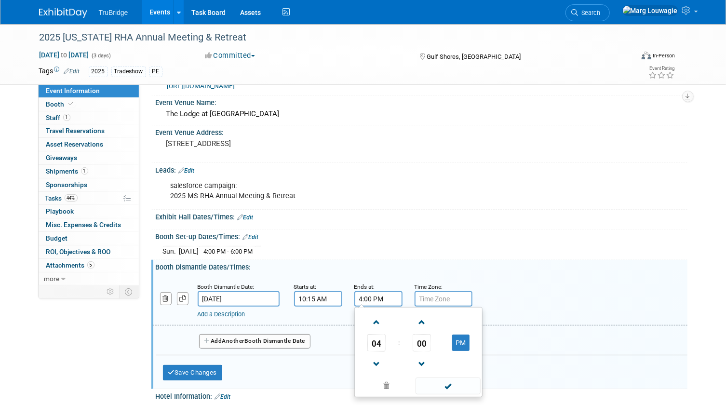
scroll to position [43, 0]
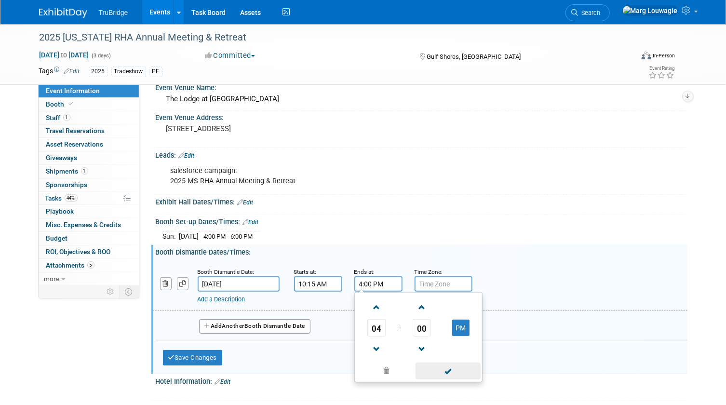
click at [450, 369] on span at bounding box center [448, 371] width 65 height 17
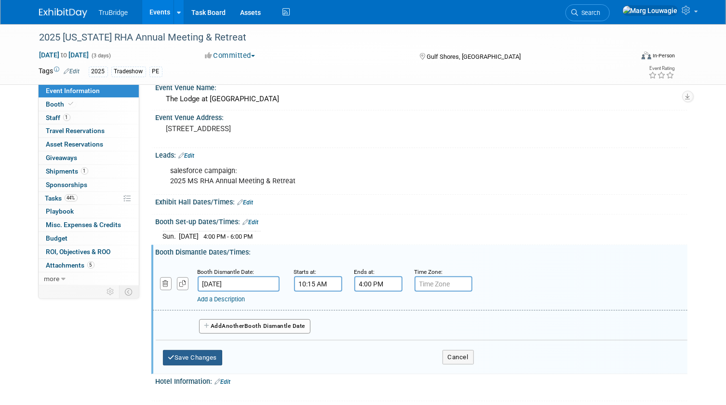
click at [216, 355] on button "Save Changes" at bounding box center [193, 357] width 60 height 15
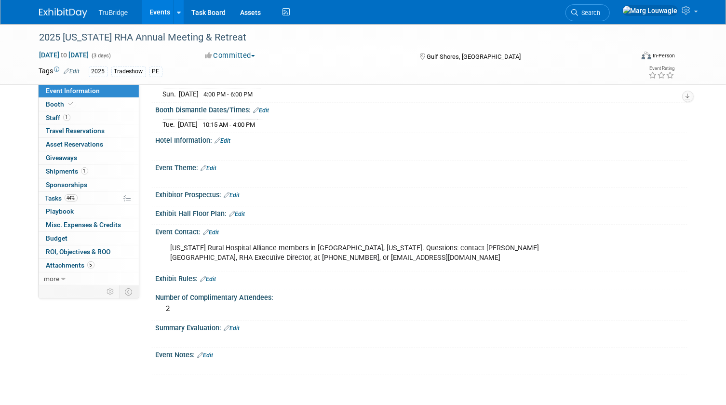
scroll to position [219, 0]
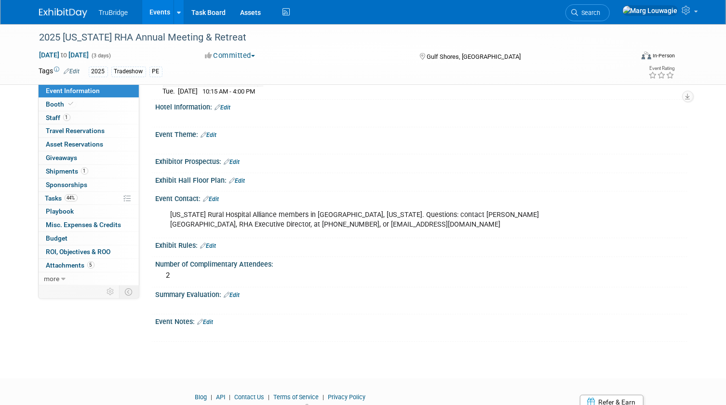
click at [214, 319] on link "Edit" at bounding box center [206, 322] width 16 height 7
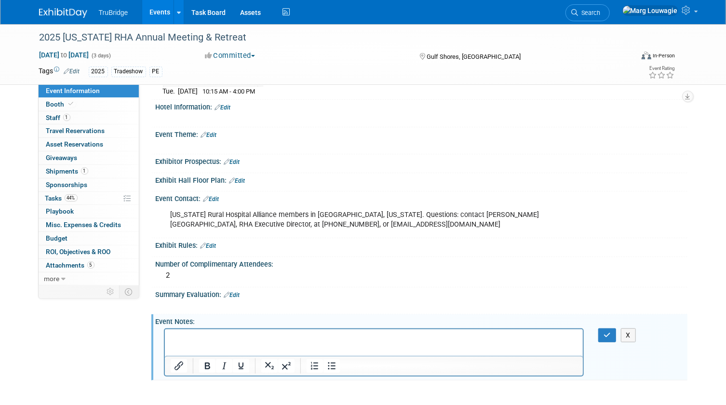
scroll to position [0, 0]
click at [192, 339] on p "Rich Text Area. Press ALT-0 for help." at bounding box center [373, 338] width 407 height 10
click at [605, 332] on icon "button" at bounding box center [607, 335] width 7 height 7
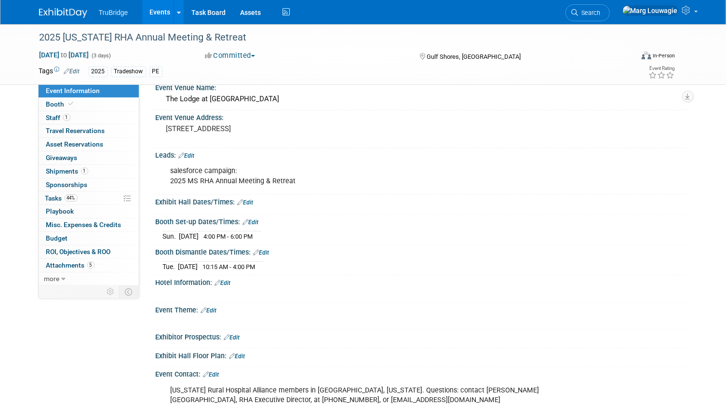
scroll to position [87, 0]
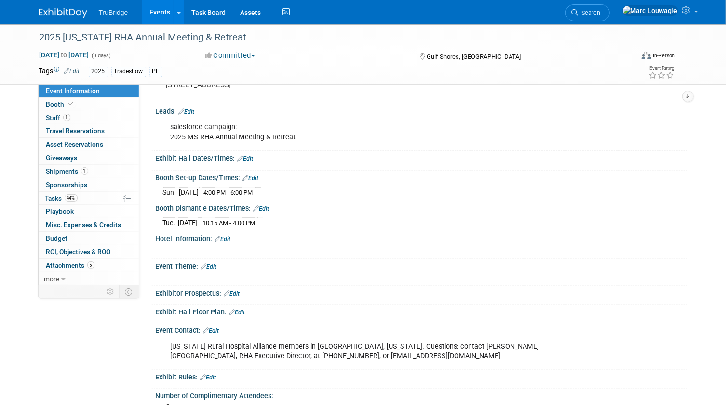
click at [216, 265] on link "Edit" at bounding box center [209, 266] width 16 height 7
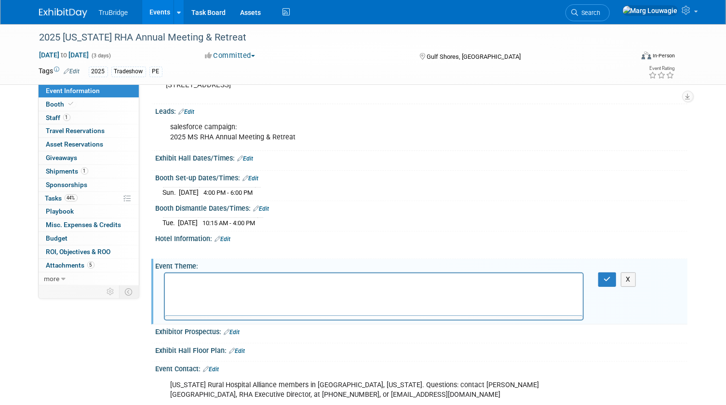
scroll to position [0, 0]
click at [215, 278] on p "Rich Text Area. Press ALT-0 for help." at bounding box center [373, 282] width 407 height 10
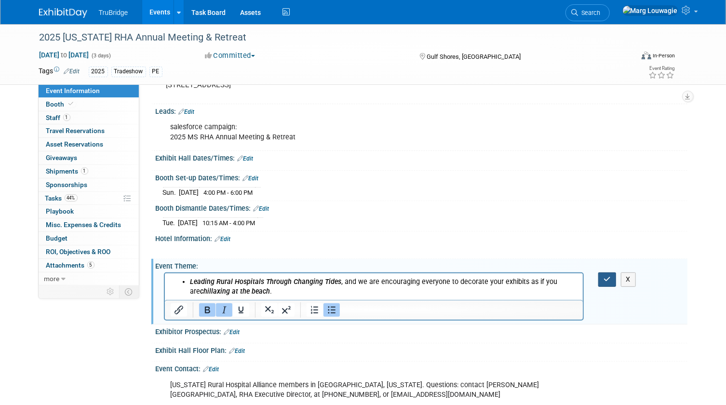
drag, startPoint x: 604, startPoint y: 275, endPoint x: 601, endPoint y: 271, distance: 5.5
click at [604, 276] on icon "button" at bounding box center [607, 279] width 7 height 7
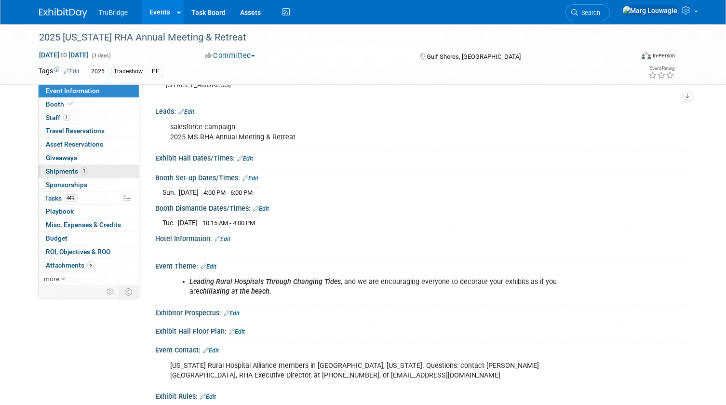
click at [67, 170] on span "Shipments 1" at bounding box center [67, 171] width 42 height 8
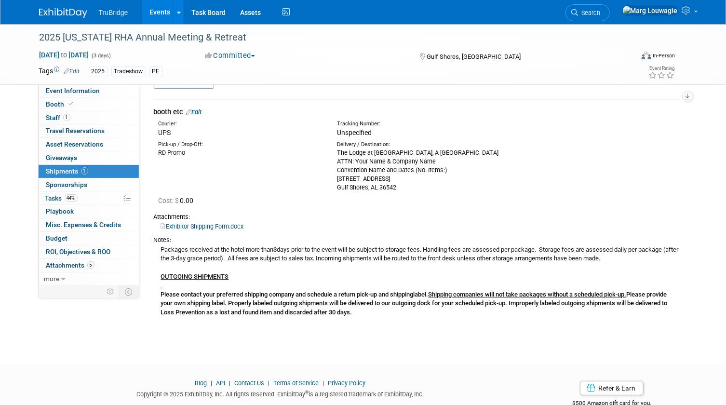
scroll to position [43, 0]
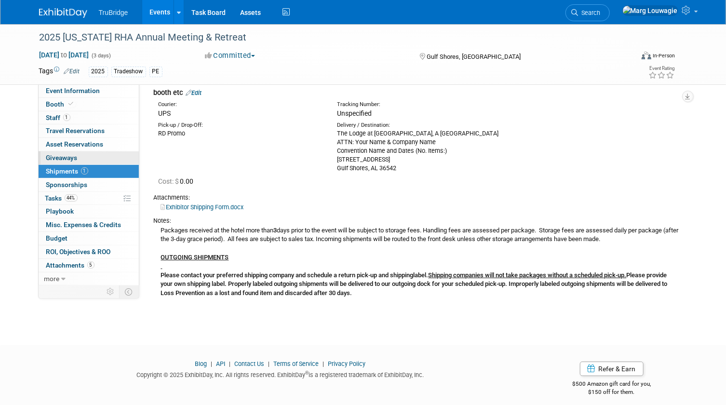
click at [100, 158] on link "0 Giveaways 0" at bounding box center [89, 157] width 100 height 13
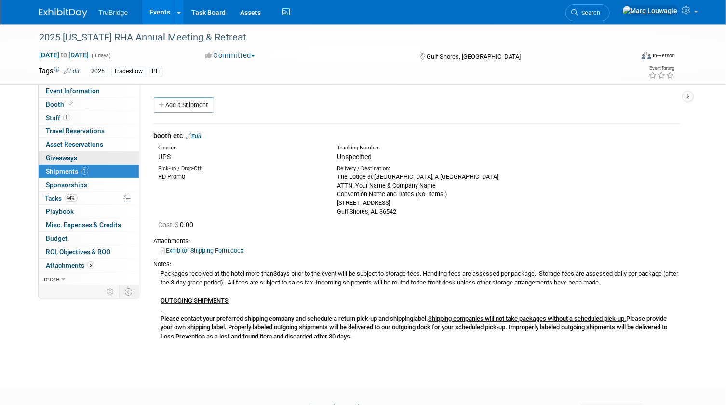
click at [100, 158] on link "0 Giveaways 0" at bounding box center [89, 157] width 100 height 13
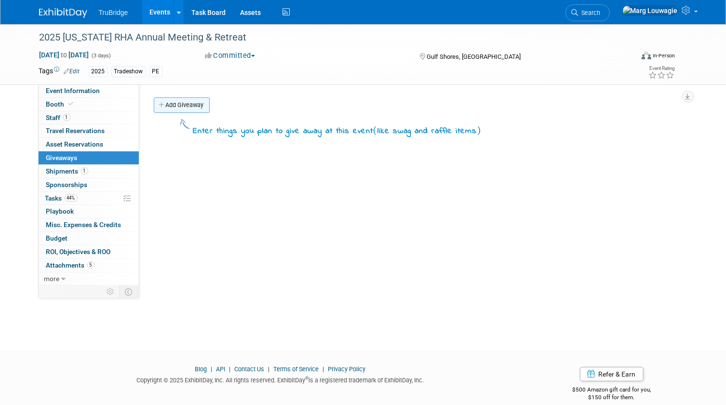
click at [188, 106] on link "Add Giveaway" at bounding box center [182, 104] width 56 height 15
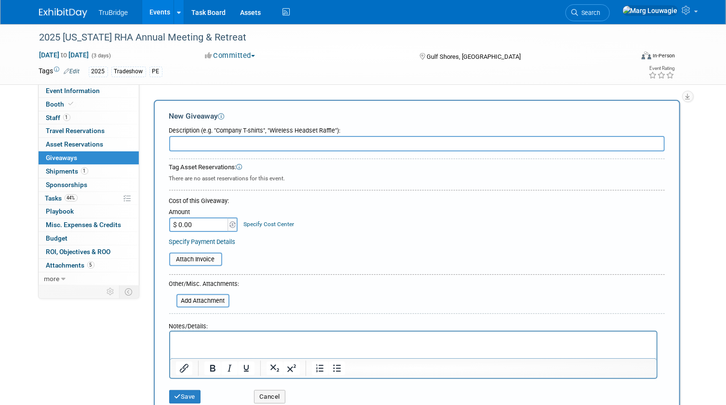
click at [201, 143] on input "text" at bounding box center [417, 143] width 496 height 15
type input "35 - post it notes"
click at [190, 222] on input "$ 0.00" at bounding box center [199, 224] width 60 height 14
type input "$ 21.00"
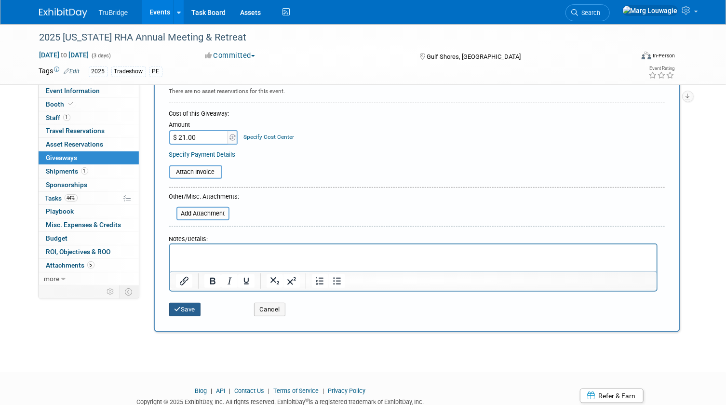
click at [195, 309] on button "Save" at bounding box center [185, 309] width 32 height 13
click at [0, 0] on div at bounding box center [0, 0] width 0 height 0
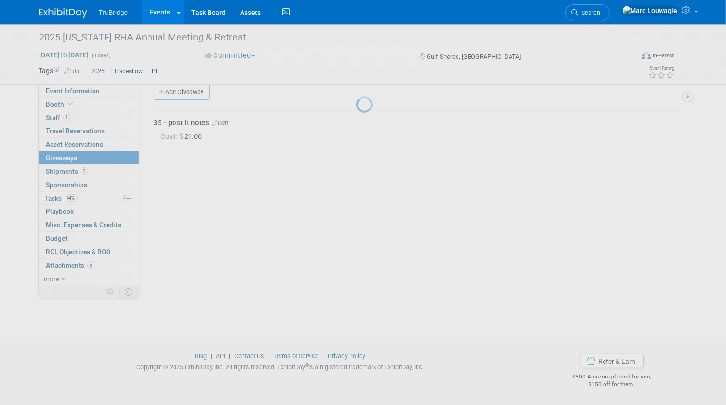
scroll to position [13, 0]
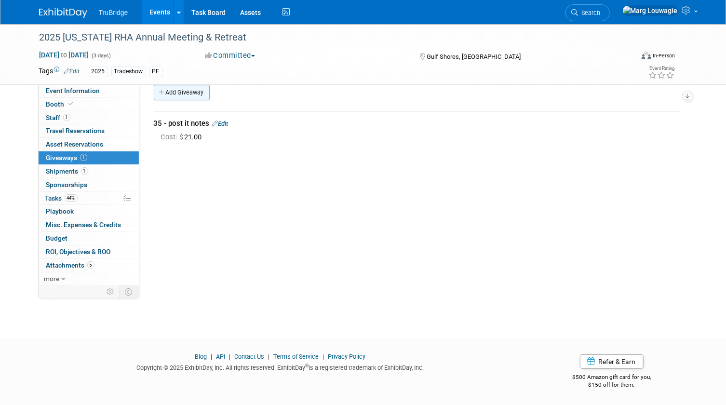
click at [183, 91] on link "Add Giveaway" at bounding box center [182, 92] width 56 height 15
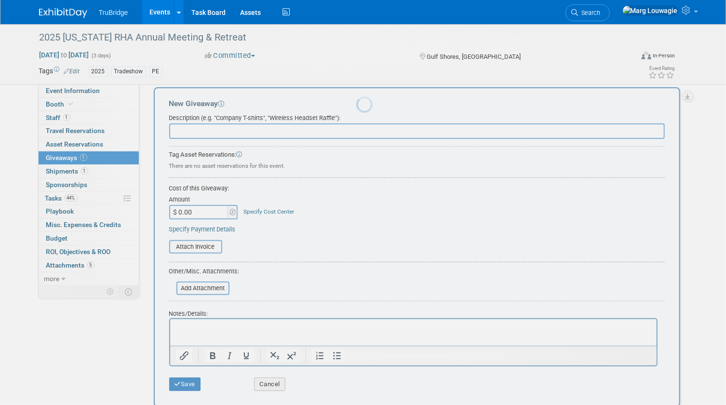
scroll to position [0, 0]
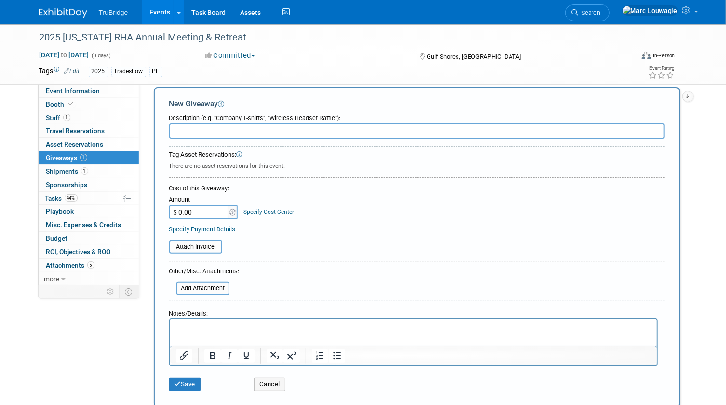
click at [194, 131] on input "text" at bounding box center [417, 130] width 496 height 15
type input "first aid kits - 35"
click at [193, 211] on input "$ 0.00" at bounding box center [199, 212] width 60 height 14
type input "$ 54.25"
click at [195, 381] on button "Save" at bounding box center [185, 383] width 32 height 13
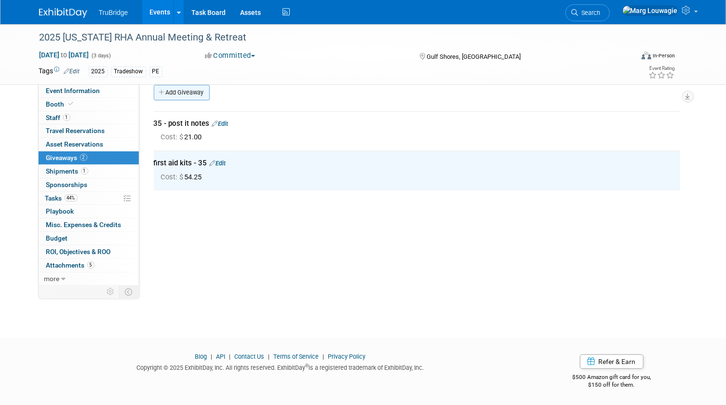
click at [196, 90] on link "Add Giveaway" at bounding box center [182, 92] width 56 height 15
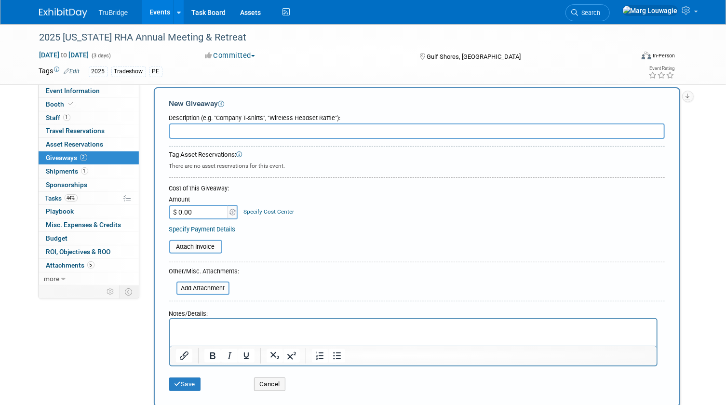
click at [212, 130] on input "text" at bounding box center [417, 130] width 496 height 15
type input "50 - bic pens"
click at [202, 215] on input "$ 0.00" at bounding box center [199, 212] width 60 height 14
type input "$ 90.00"
click at [195, 377] on button "Save" at bounding box center [185, 383] width 32 height 13
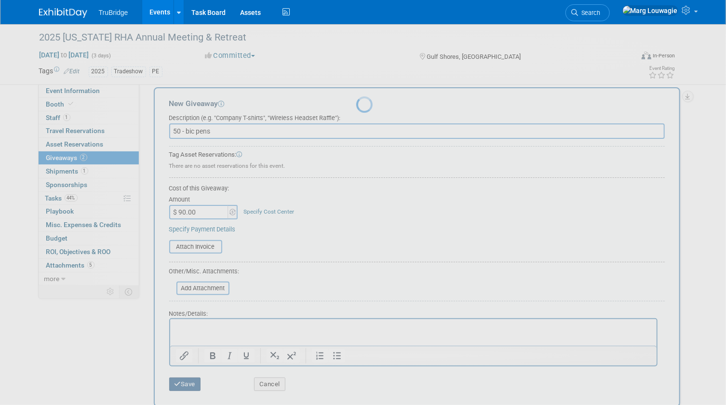
click at [356, 377] on div at bounding box center [362, 202] width 13 height 405
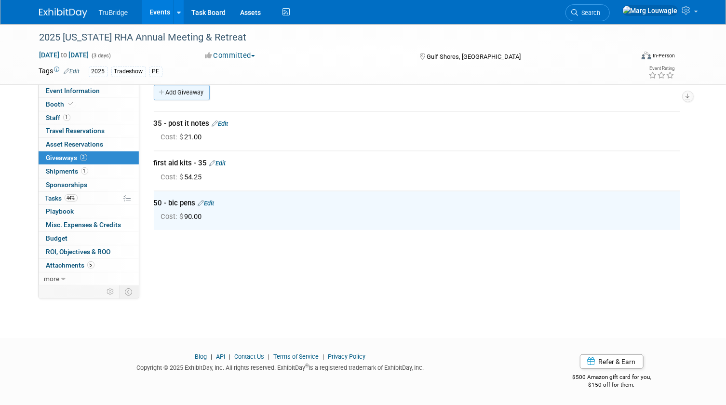
click at [190, 92] on link "Add Giveaway" at bounding box center [182, 92] width 56 height 15
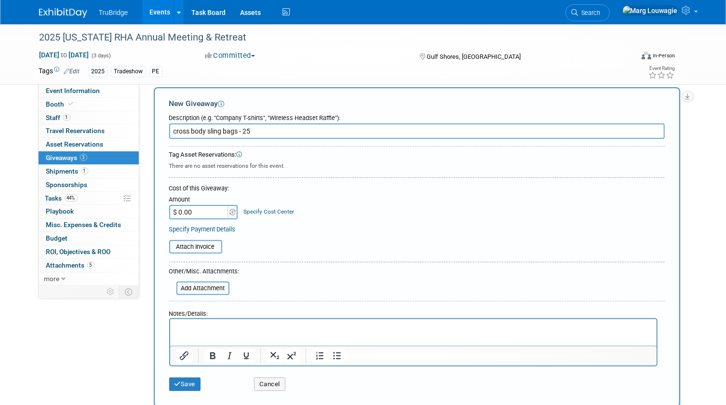
type input "cross body sling bags - 25"
click at [192, 207] on input "$ 0.00" at bounding box center [199, 212] width 60 height 14
type input "$ 149.00"
click at [193, 386] on button "Save" at bounding box center [185, 383] width 32 height 13
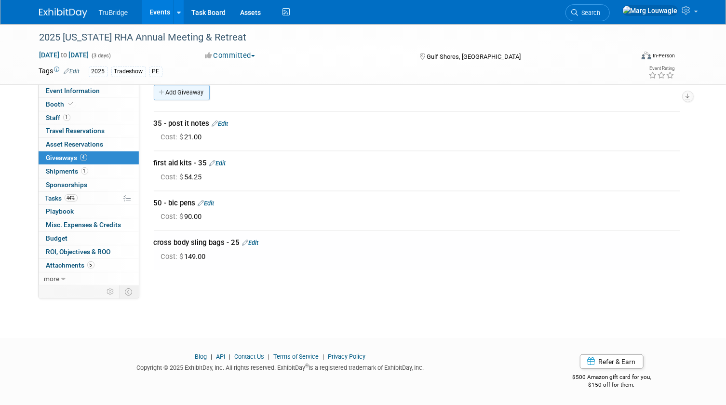
click at [197, 91] on link "Add Giveaway" at bounding box center [182, 92] width 56 height 15
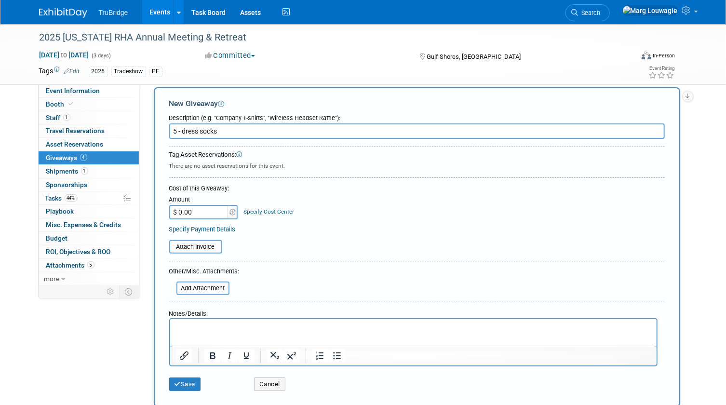
type input "5 - dress socks"
click at [182, 212] on input "$ 0.00" at bounding box center [199, 212] width 60 height 14
type input "$ 43.00"
click at [190, 383] on button "Save" at bounding box center [185, 383] width 32 height 13
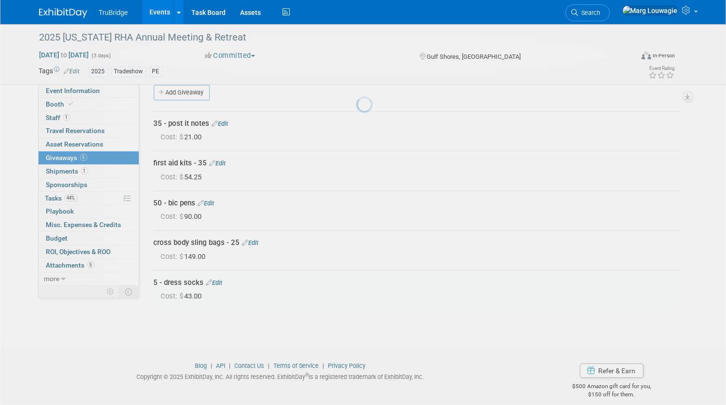
scroll to position [21, 0]
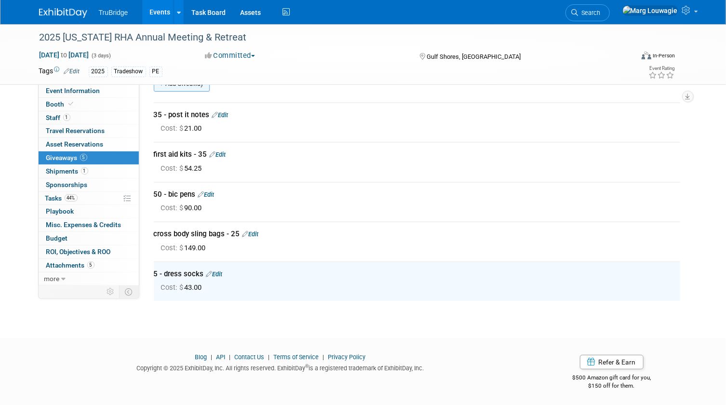
click at [188, 88] on link "Add Giveaway" at bounding box center [182, 83] width 56 height 15
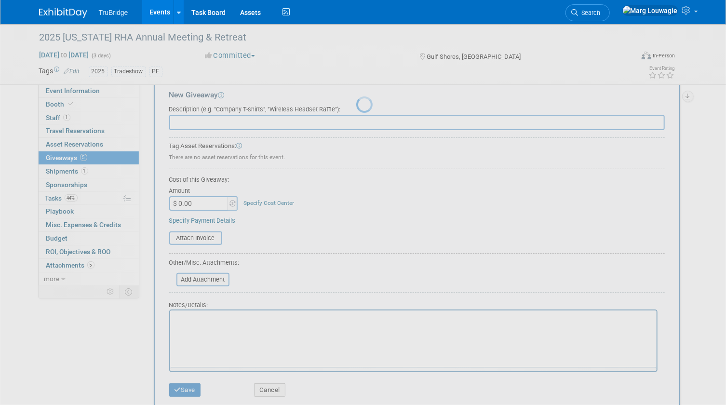
scroll to position [0, 0]
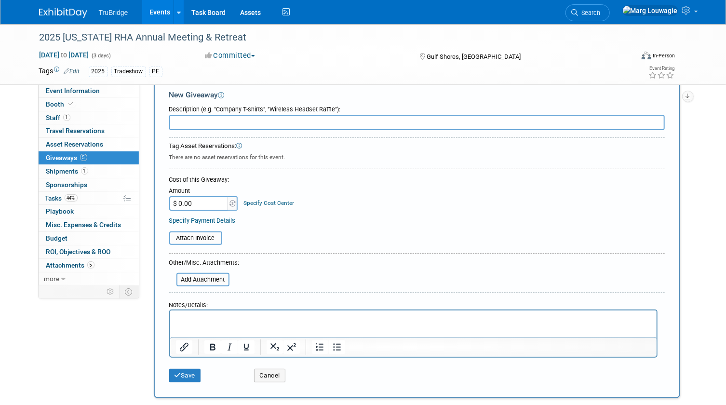
click at [197, 117] on input "text" at bounding box center [417, 122] width 496 height 15
type input "portable lap top charger"
click at [193, 204] on input "$ 0.00" at bounding box center [199, 203] width 60 height 14
type input "$ 100.00"
click at [190, 371] on button "Save" at bounding box center [185, 375] width 32 height 13
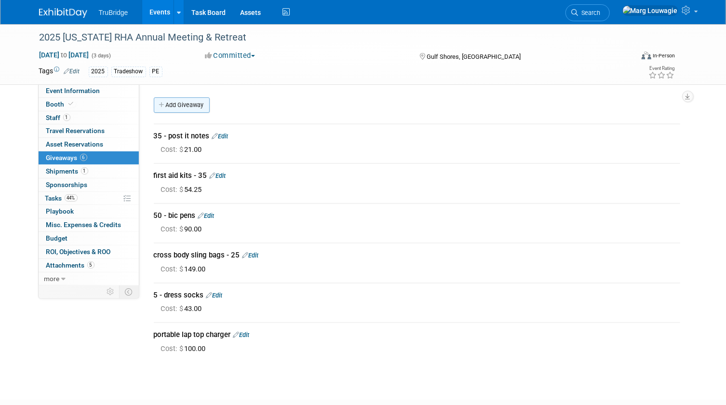
click at [195, 104] on link "Add Giveaway" at bounding box center [182, 104] width 56 height 15
click at [0, 0] on div at bounding box center [0, 0] width 0 height 0
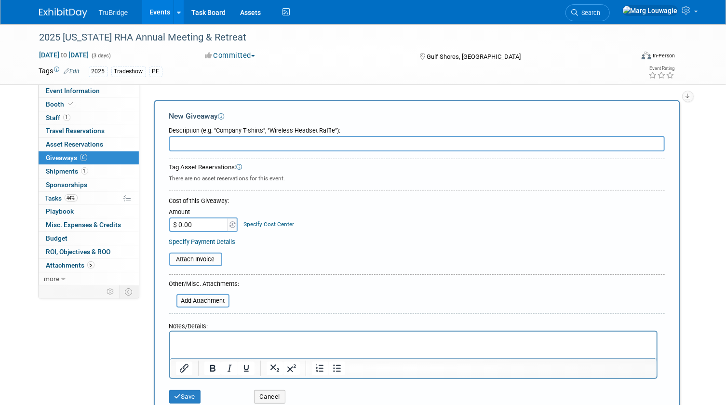
click at [201, 138] on input "text" at bounding box center [417, 143] width 496 height 15
type input "collateral"
click at [185, 343] on p "Rich Text Area. Press ALT-0 for help." at bounding box center [412, 341] width 475 height 10
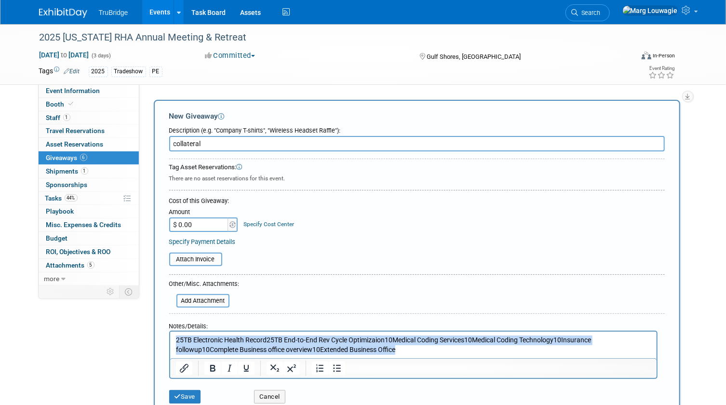
drag, startPoint x: 416, startPoint y: 347, endPoint x: 172, endPoint y: 344, distance: 244.4
click at [172, 344] on html "25TB Electronic Health Record25TB End-to-End Rev Cycle Optimizaion10Medical Cod…" at bounding box center [413, 343] width 486 height 23
paste body "Rich Text Area. Press ALT-0 for help."
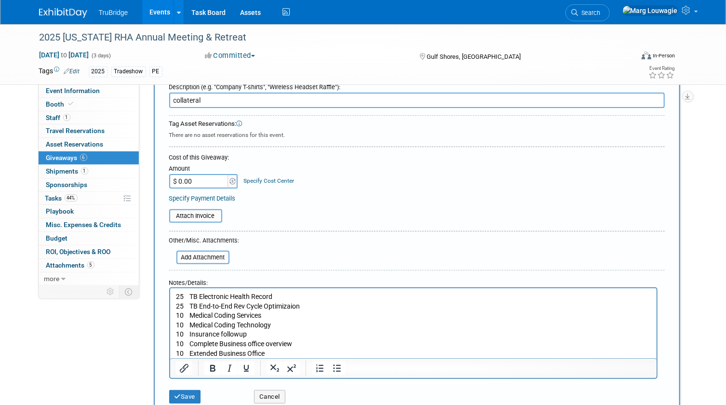
scroll to position [59, 0]
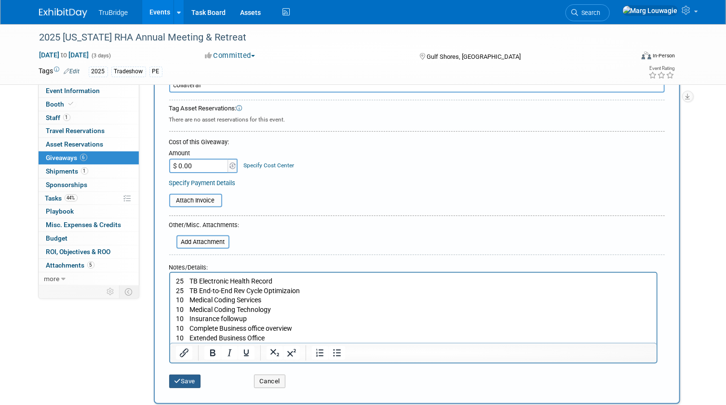
click at [185, 377] on button "Save" at bounding box center [185, 381] width 32 height 13
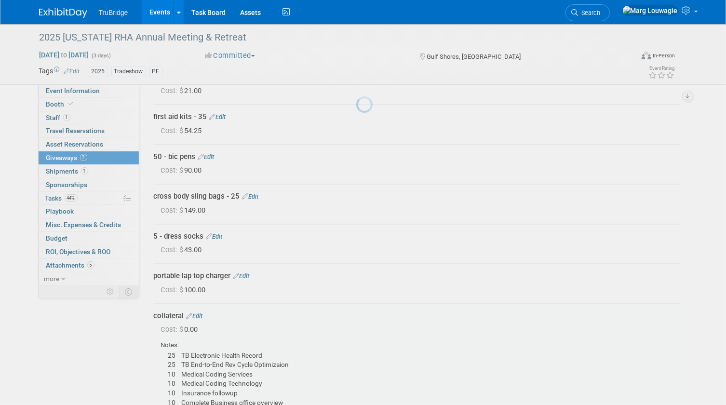
scroll to position [184, 0]
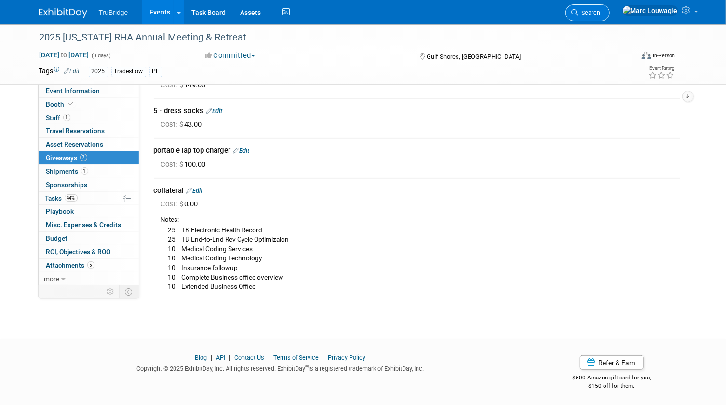
click at [601, 14] on span "Search" at bounding box center [589, 12] width 22 height 7
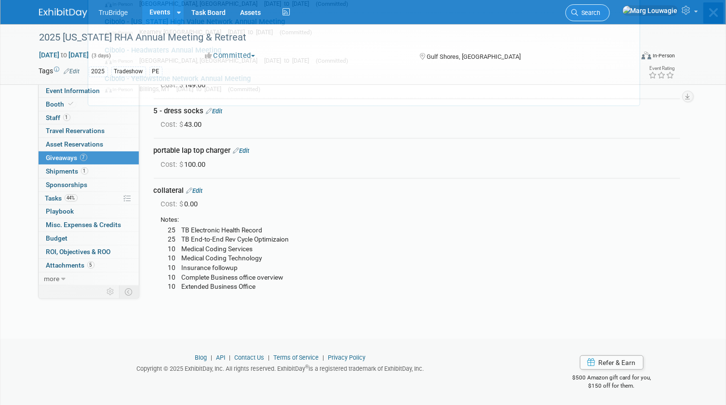
scroll to position [0, 0]
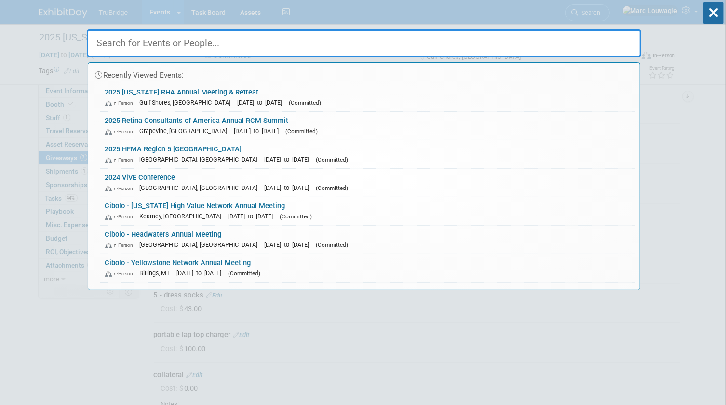
click at [580, 41] on input "text" at bounding box center [364, 43] width 554 height 28
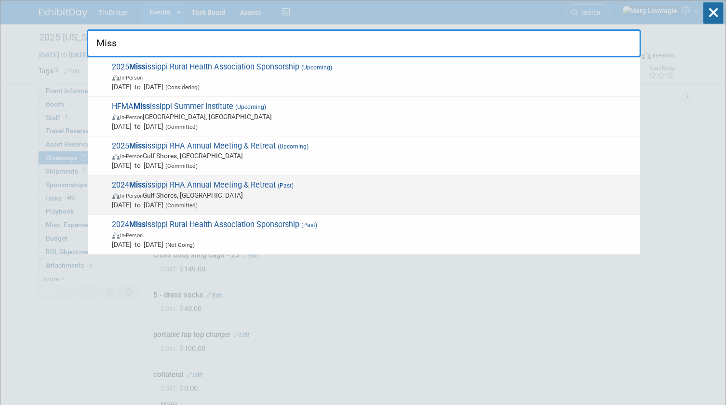
type input "Miss"
click at [289, 194] on span "In-Person Gulf Shores, AL" at bounding box center [373, 195] width 523 height 10
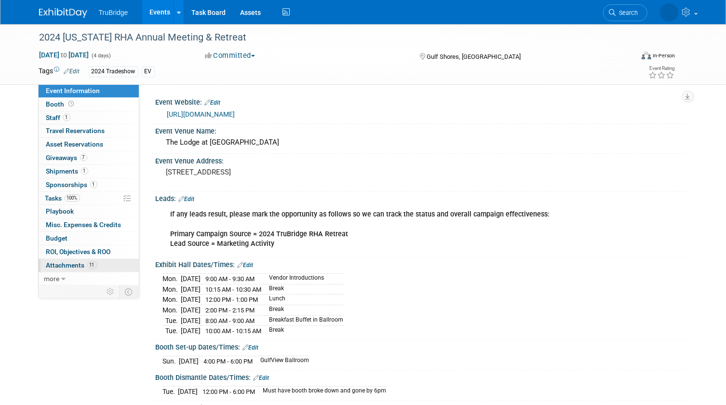
click at [69, 263] on span "Attachments 11" at bounding box center [71, 265] width 51 height 8
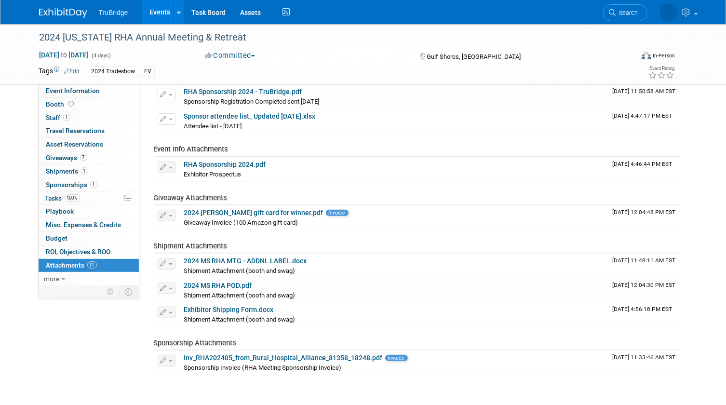
scroll to position [175, 0]
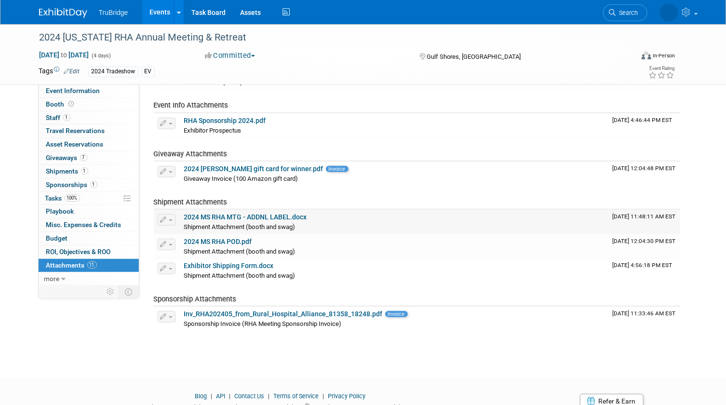
click at [284, 222] on div "Shipment Attachment (booth and swag)" at bounding box center [394, 227] width 421 height 10
click at [259, 215] on link "2024 MS RHA MTG - ADDNL LABEL.docx" at bounding box center [245, 217] width 123 height 8
click at [578, 12] on icon at bounding box center [575, 12] width 7 height 7
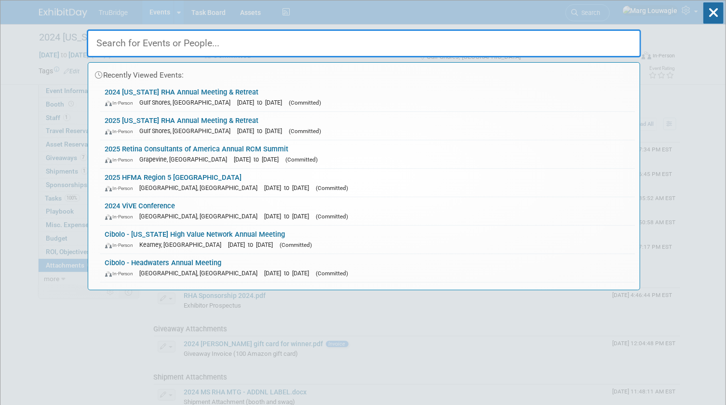
click at [607, 47] on input "text" at bounding box center [364, 43] width 554 height 28
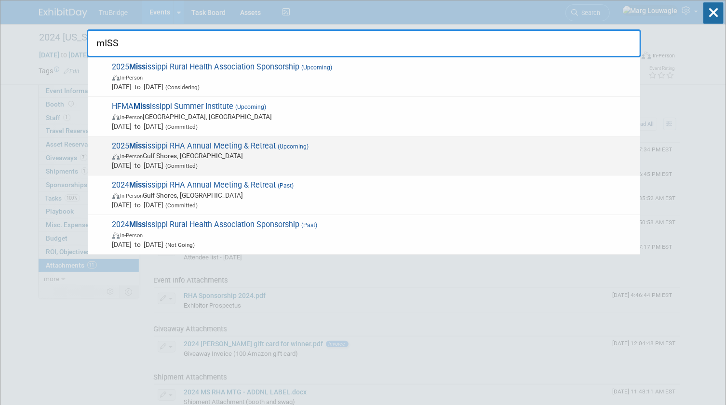
type input "mISS"
click at [244, 155] on span "In-Person Gulf Shores, [GEOGRAPHIC_DATA]" at bounding box center [373, 156] width 523 height 10
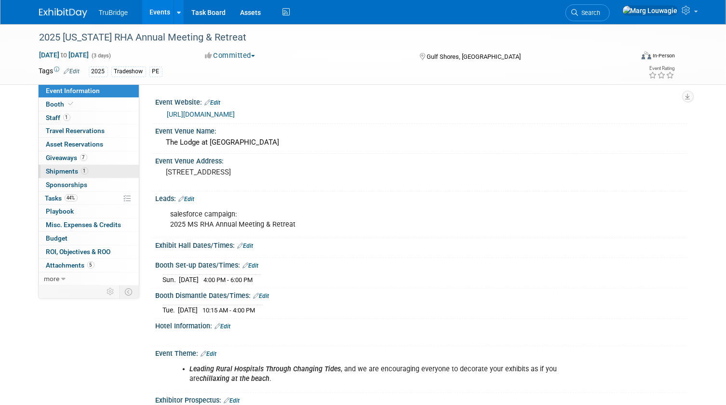
click at [67, 170] on span "Shipments 1" at bounding box center [67, 171] width 42 height 8
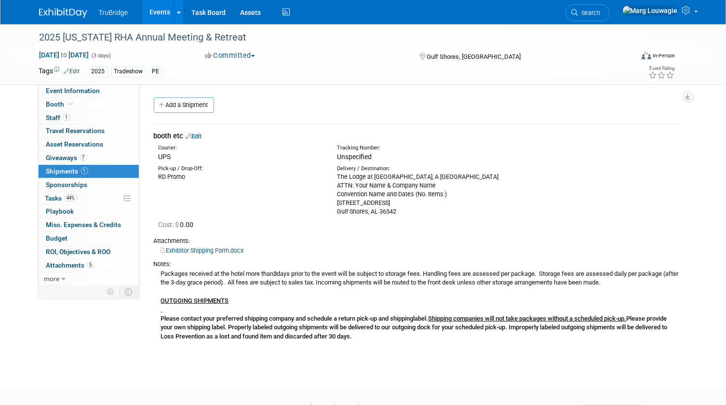
click at [197, 135] on link "Edit" at bounding box center [194, 136] width 16 height 7
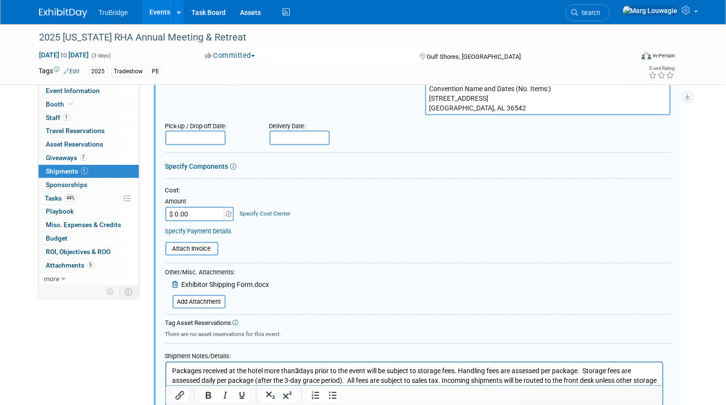
scroll to position [189, 0]
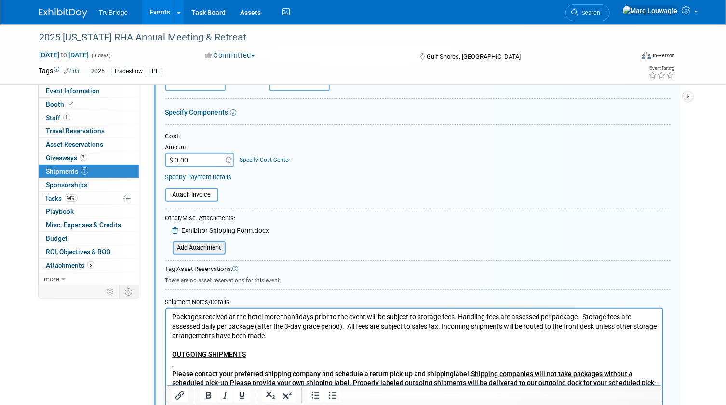
click at [216, 247] on input "file" at bounding box center [167, 248] width 115 height 12
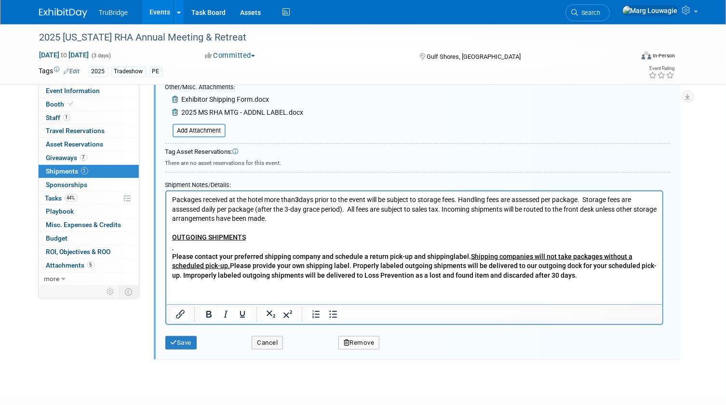
scroll to position [321, 0]
click at [185, 337] on button "Save" at bounding box center [181, 342] width 32 height 13
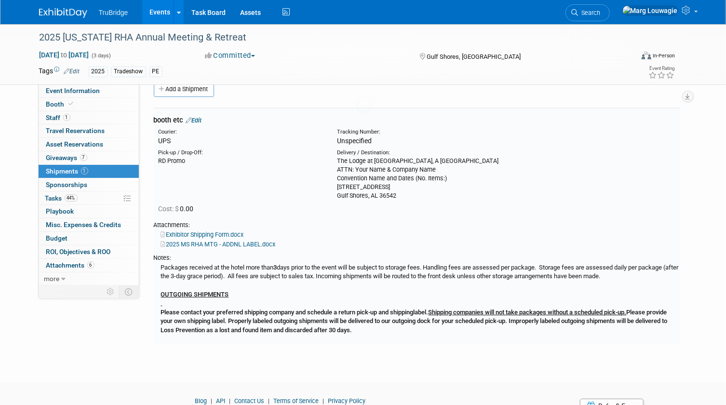
scroll to position [14, 0]
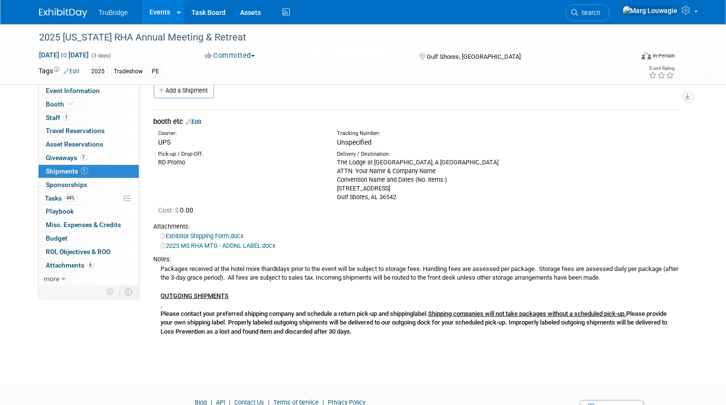
click at [610, 8] on link "Search" at bounding box center [587, 12] width 44 height 17
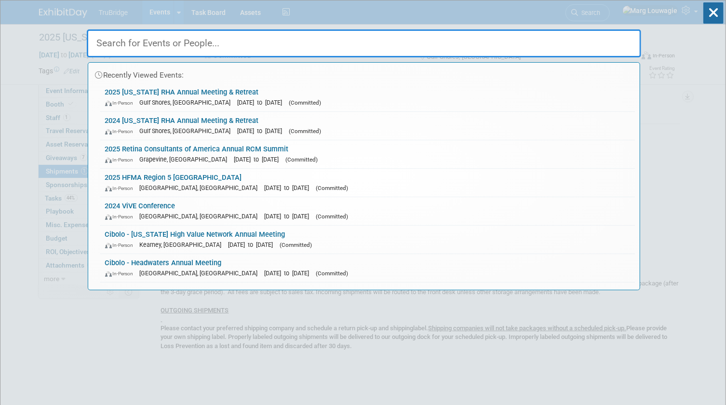
click at [573, 46] on input "text" at bounding box center [364, 43] width 554 height 28
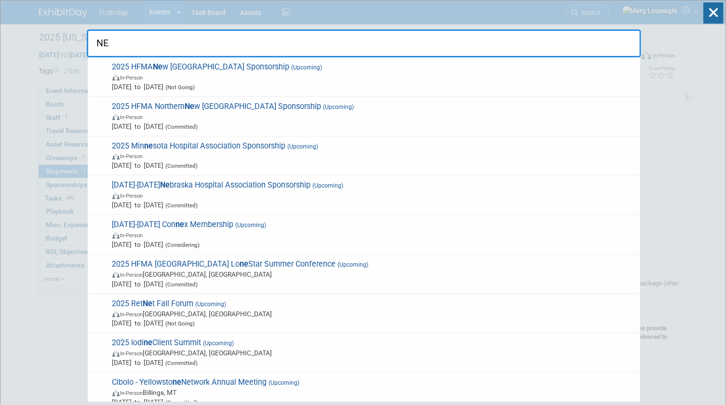
type input "N"
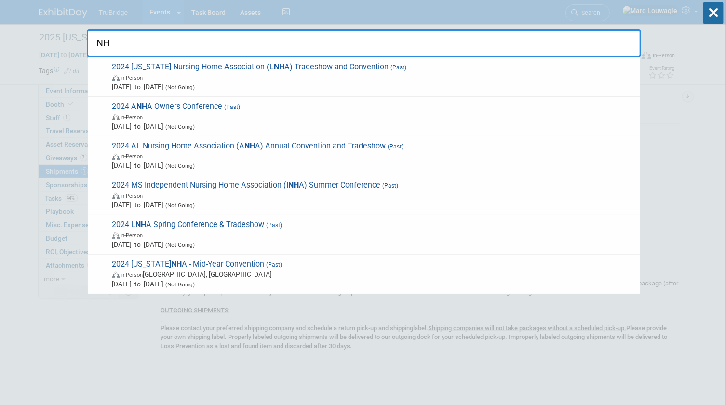
type input "N"
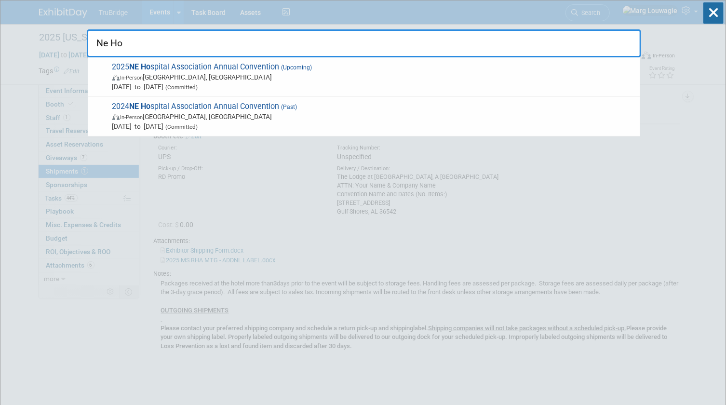
type input "Ne Ho"
click at [216, 62] on span "2025 NE Ho spital Association Annual Convention (Upcoming) In-Person La Vista, …" at bounding box center [372, 76] width 526 height 29
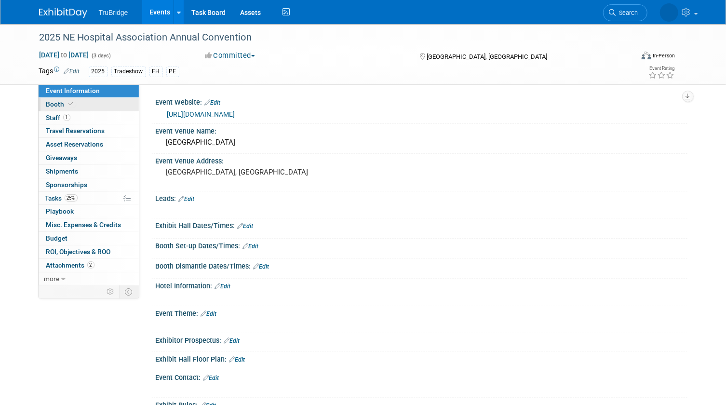
click at [74, 105] on span at bounding box center [71, 103] width 9 height 7
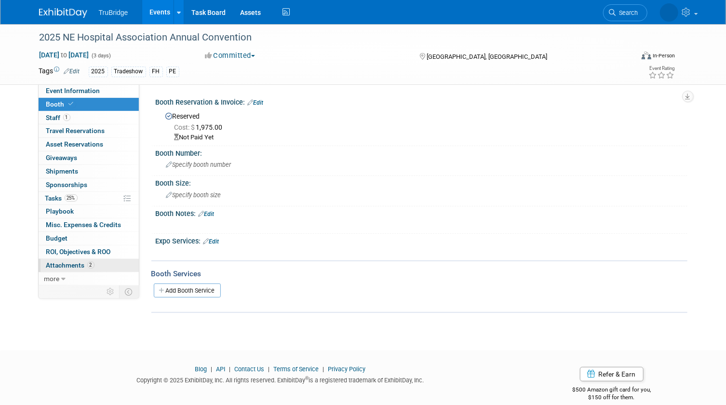
click at [62, 264] on span "Attachments 2" at bounding box center [70, 265] width 48 height 8
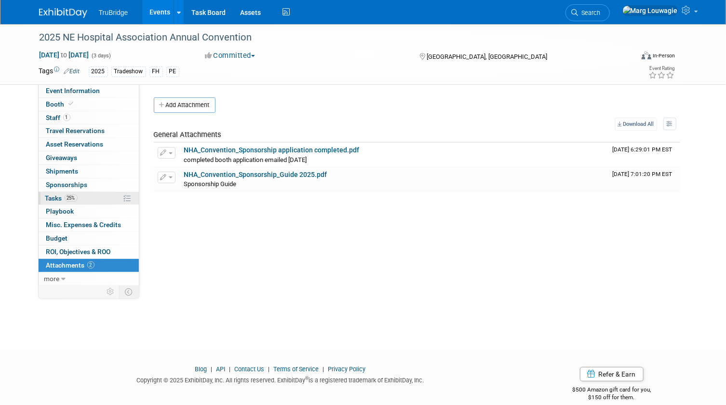
click at [51, 196] on span "Tasks 25%" at bounding box center [61, 198] width 32 height 8
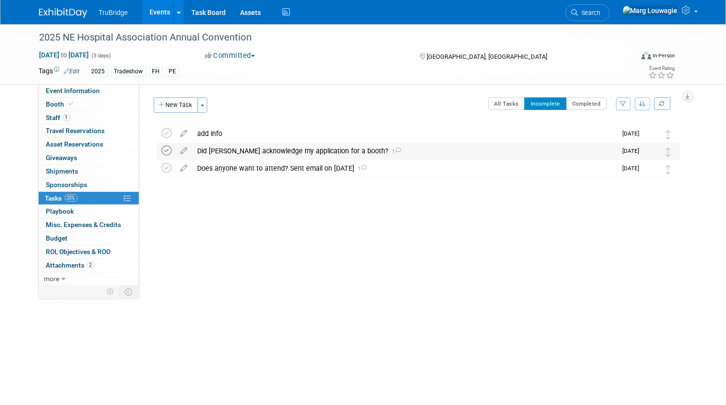
click at [165, 149] on icon at bounding box center [167, 151] width 10 height 10
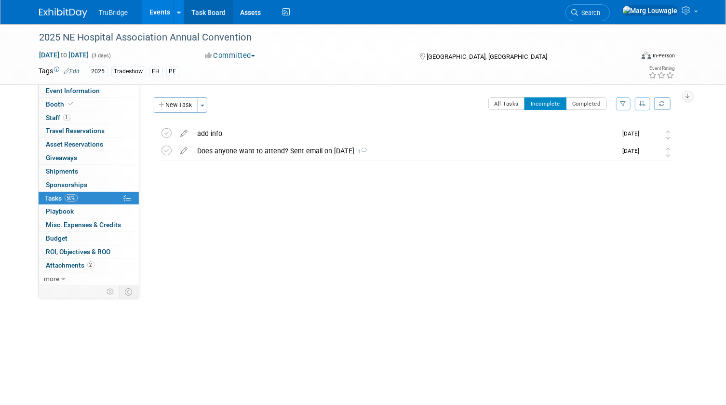
click at [207, 9] on link "Task Board" at bounding box center [208, 12] width 49 height 24
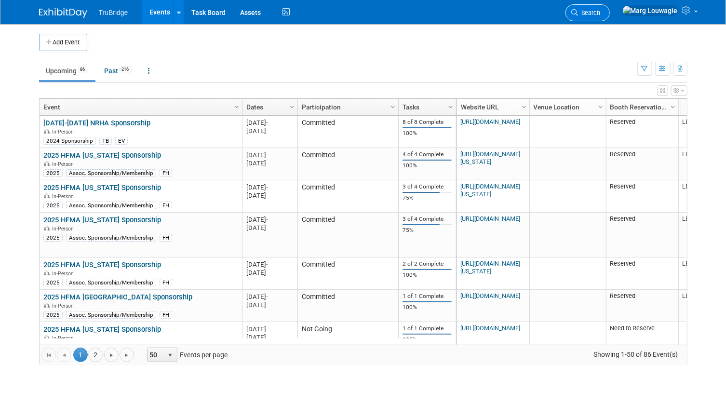
click at [610, 8] on link "Search" at bounding box center [587, 12] width 44 height 17
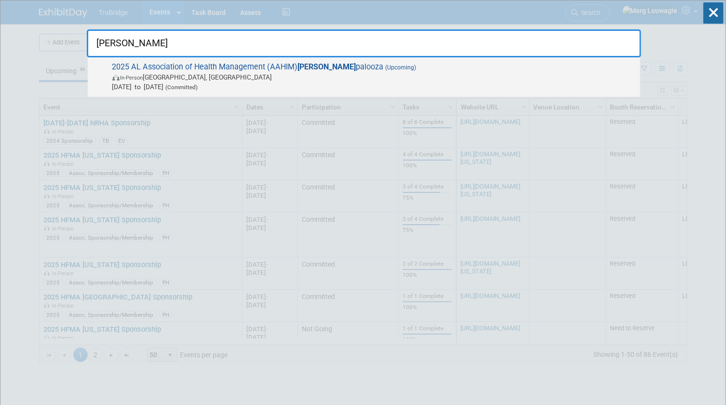
type input "Reva"
click at [384, 69] on span "(Upcoming)" at bounding box center [400, 67] width 33 height 7
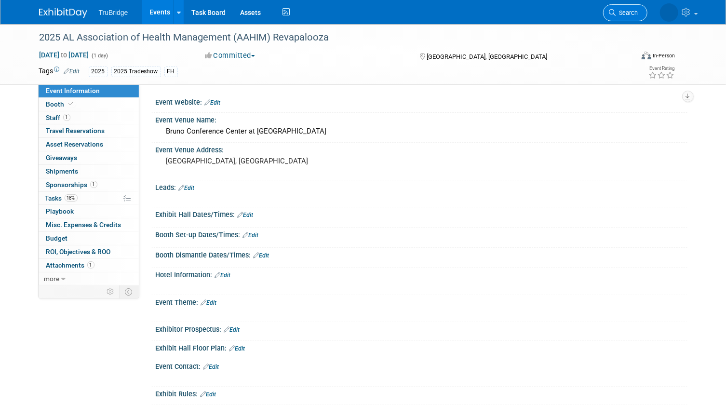
click at [607, 15] on link "Search" at bounding box center [625, 12] width 44 height 17
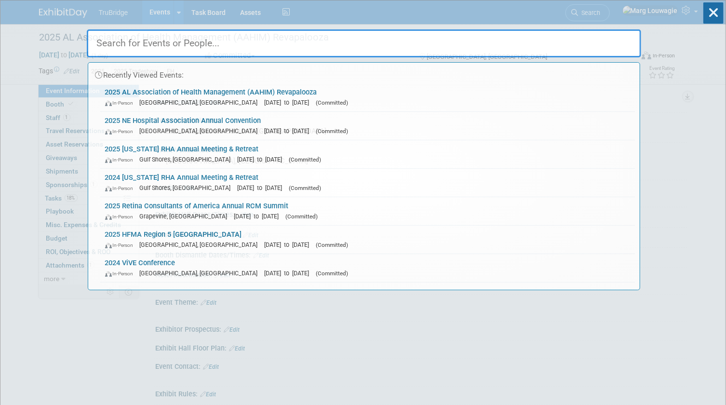
click at [600, 37] on input "text" at bounding box center [364, 43] width 554 height 28
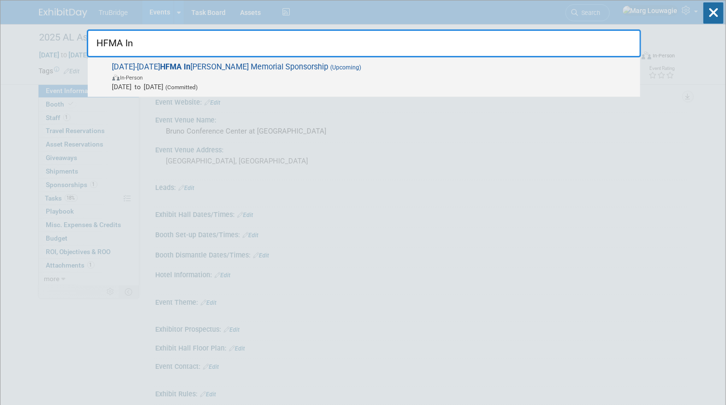
type input "HFMA In"
click at [329, 70] on span "(Upcoming)" at bounding box center [345, 67] width 33 height 7
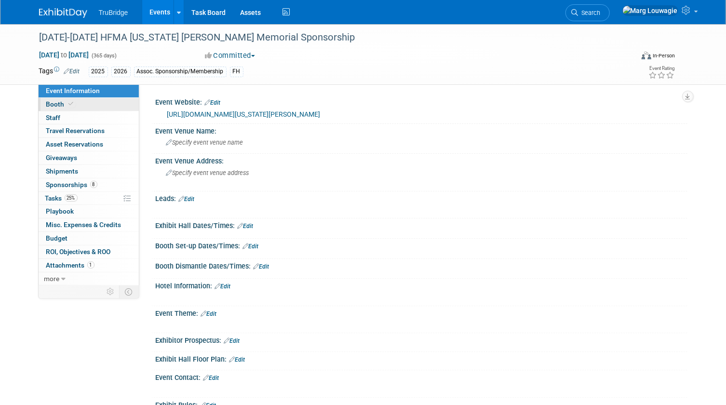
click at [107, 109] on link "Booth" at bounding box center [89, 104] width 100 height 13
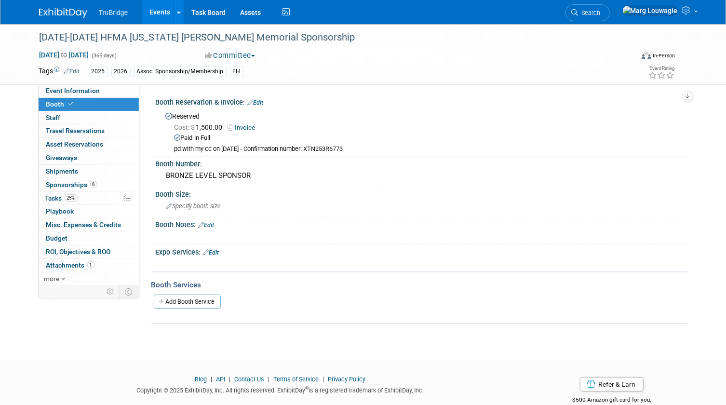
click at [251, 127] on link "Invoice" at bounding box center [244, 127] width 32 height 7
